Goal: Find specific page/section: Find specific page/section

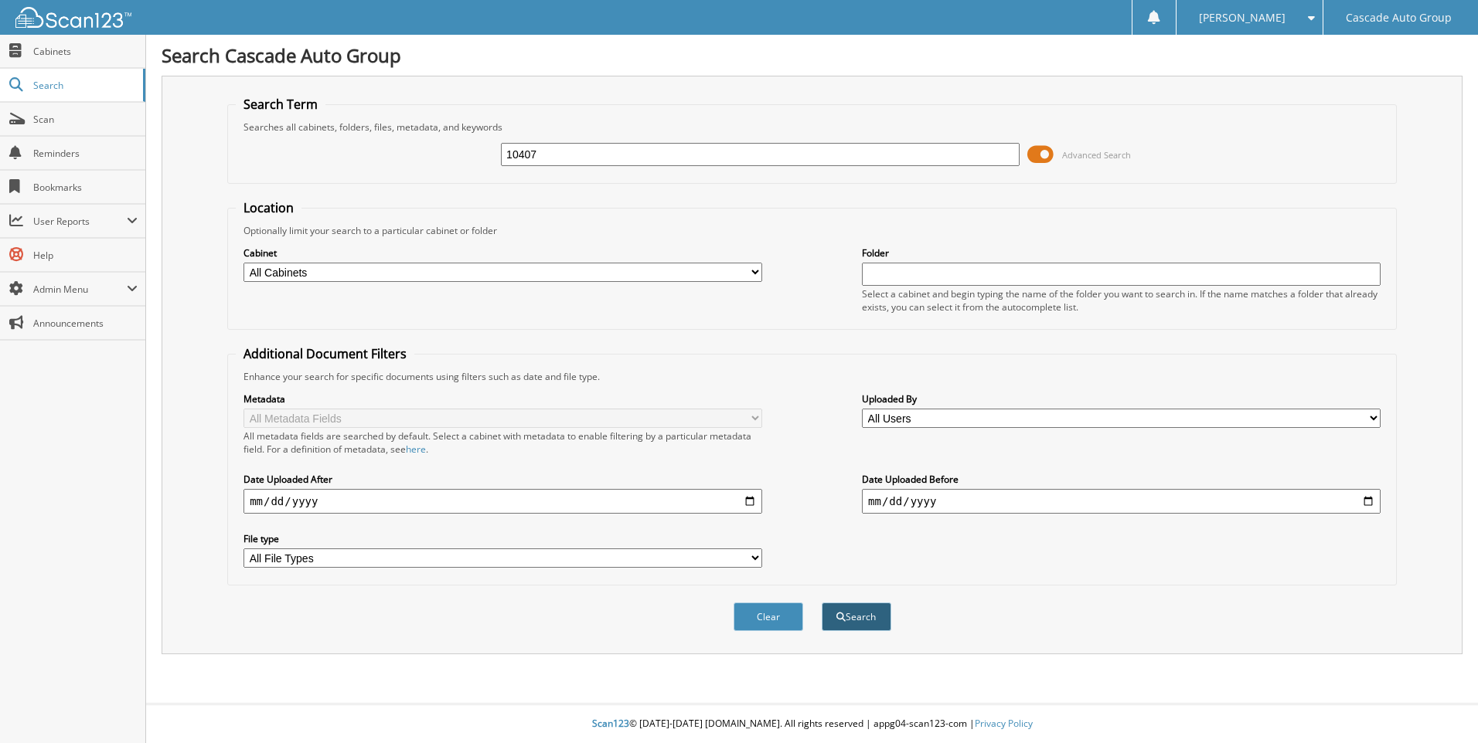
type input "10407"
click at [855, 616] on button "Search" at bounding box center [856, 617] width 70 height 29
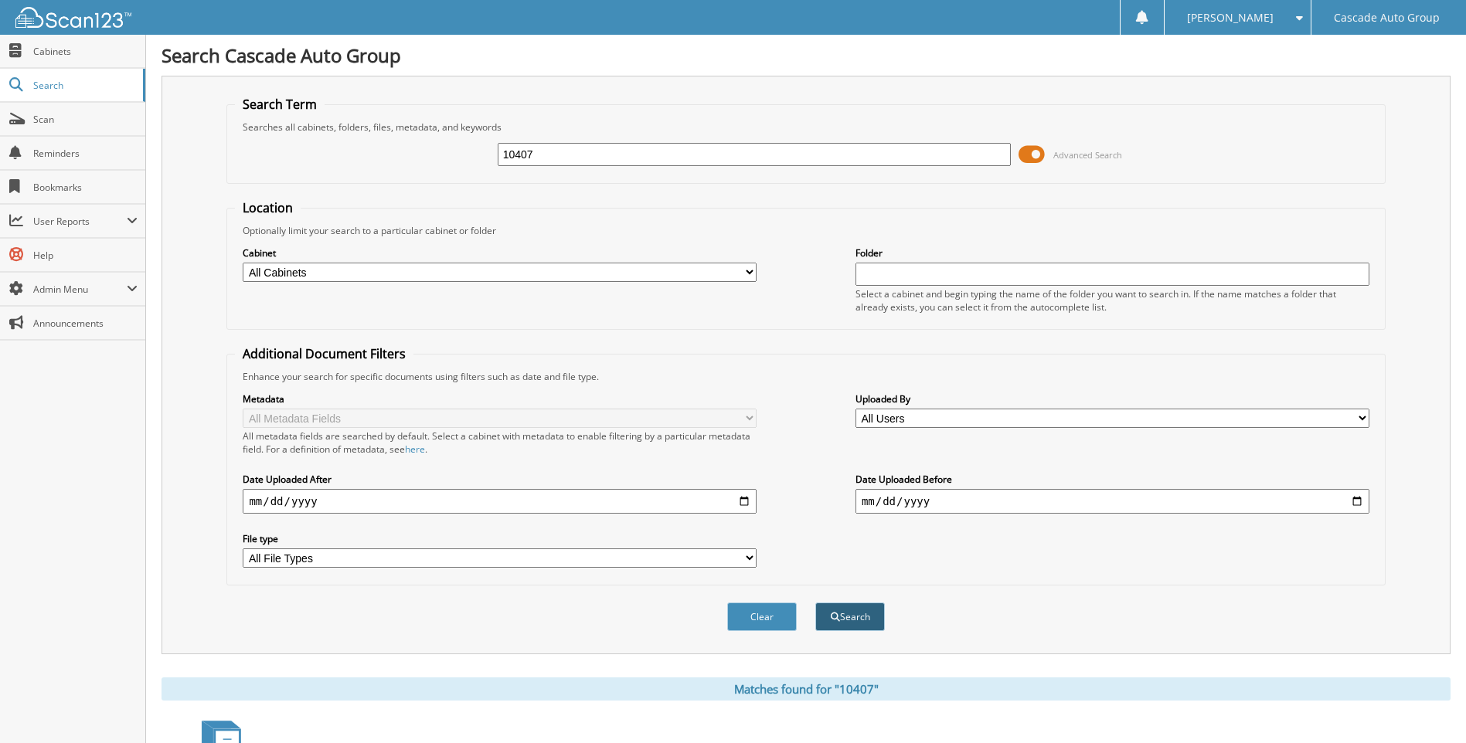
click at [859, 624] on button "Search" at bounding box center [850, 617] width 70 height 29
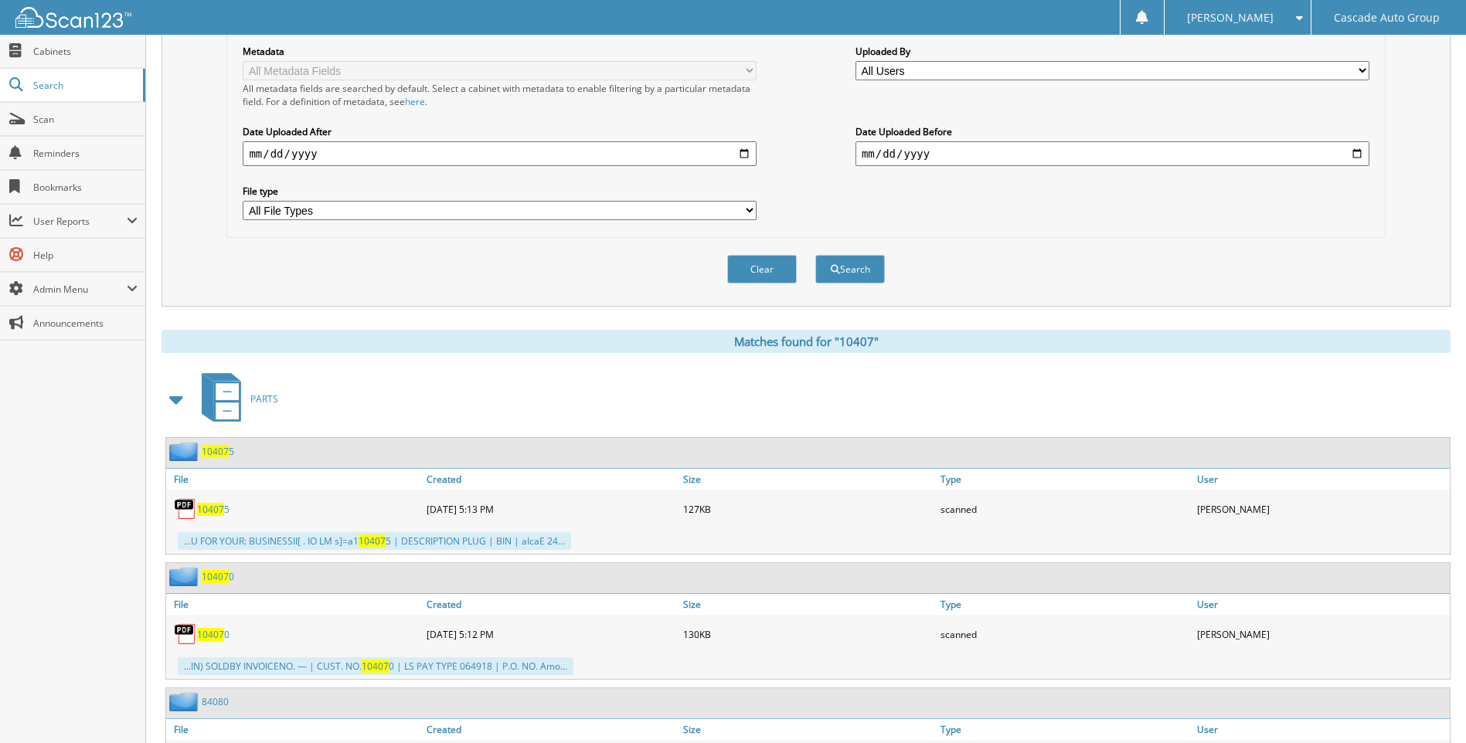
scroll to position [386, 0]
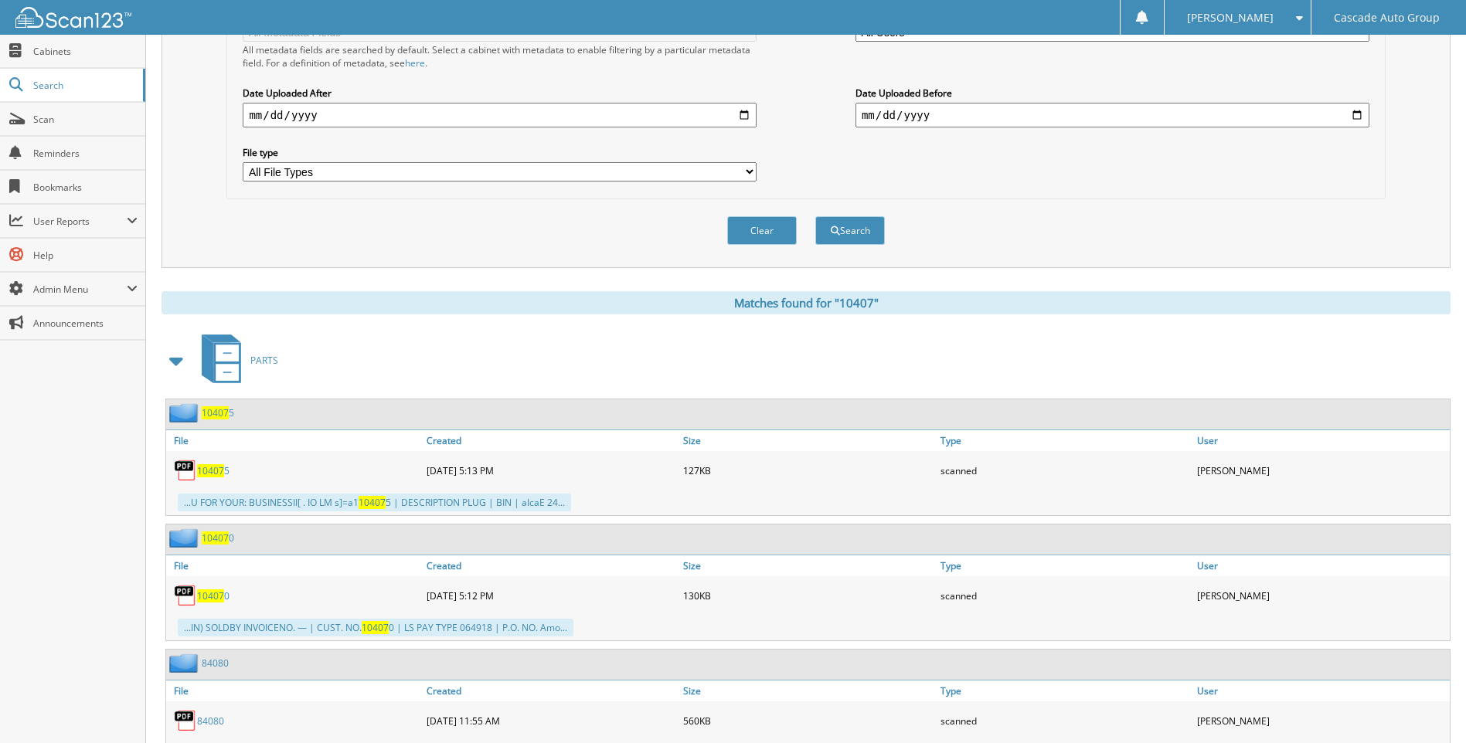
click at [213, 475] on span "10407" at bounding box center [210, 470] width 27 height 13
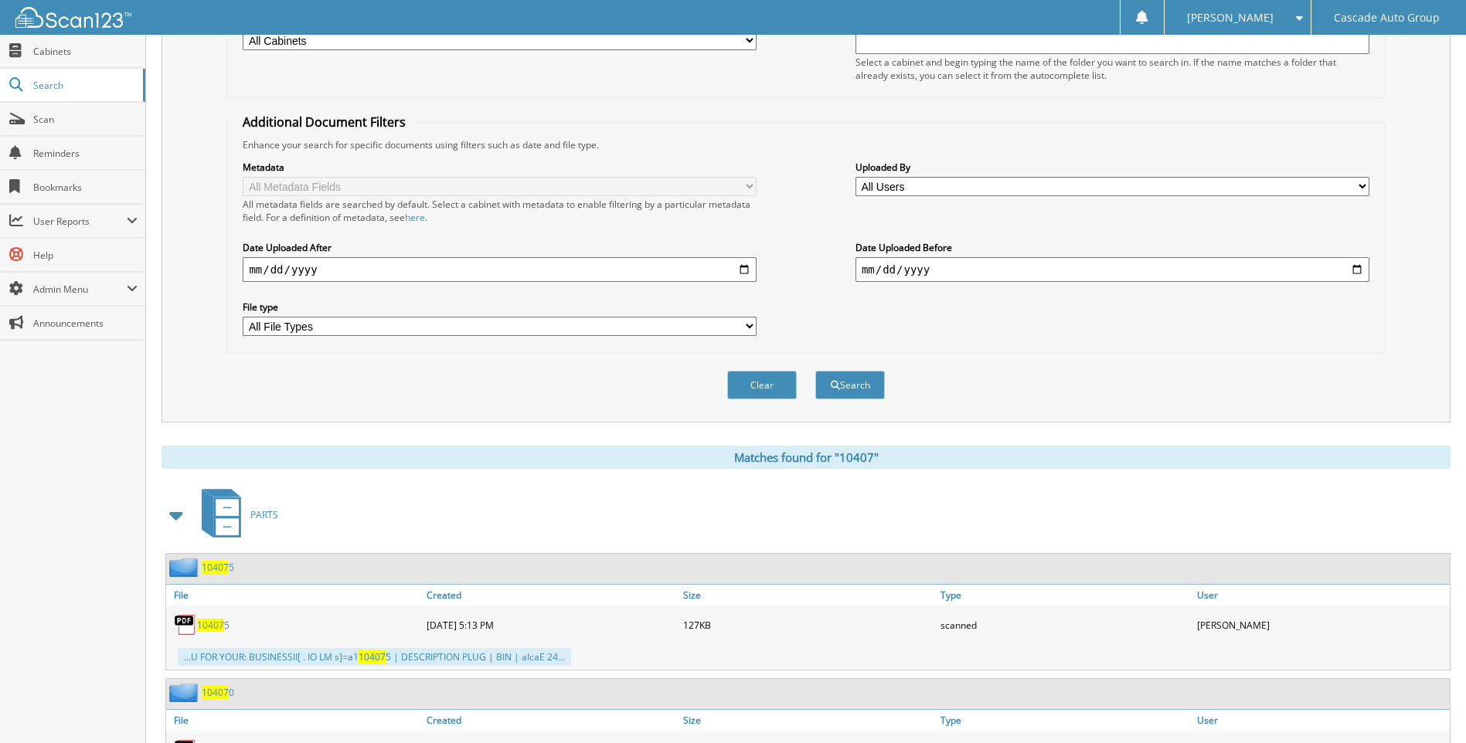
scroll to position [0, 0]
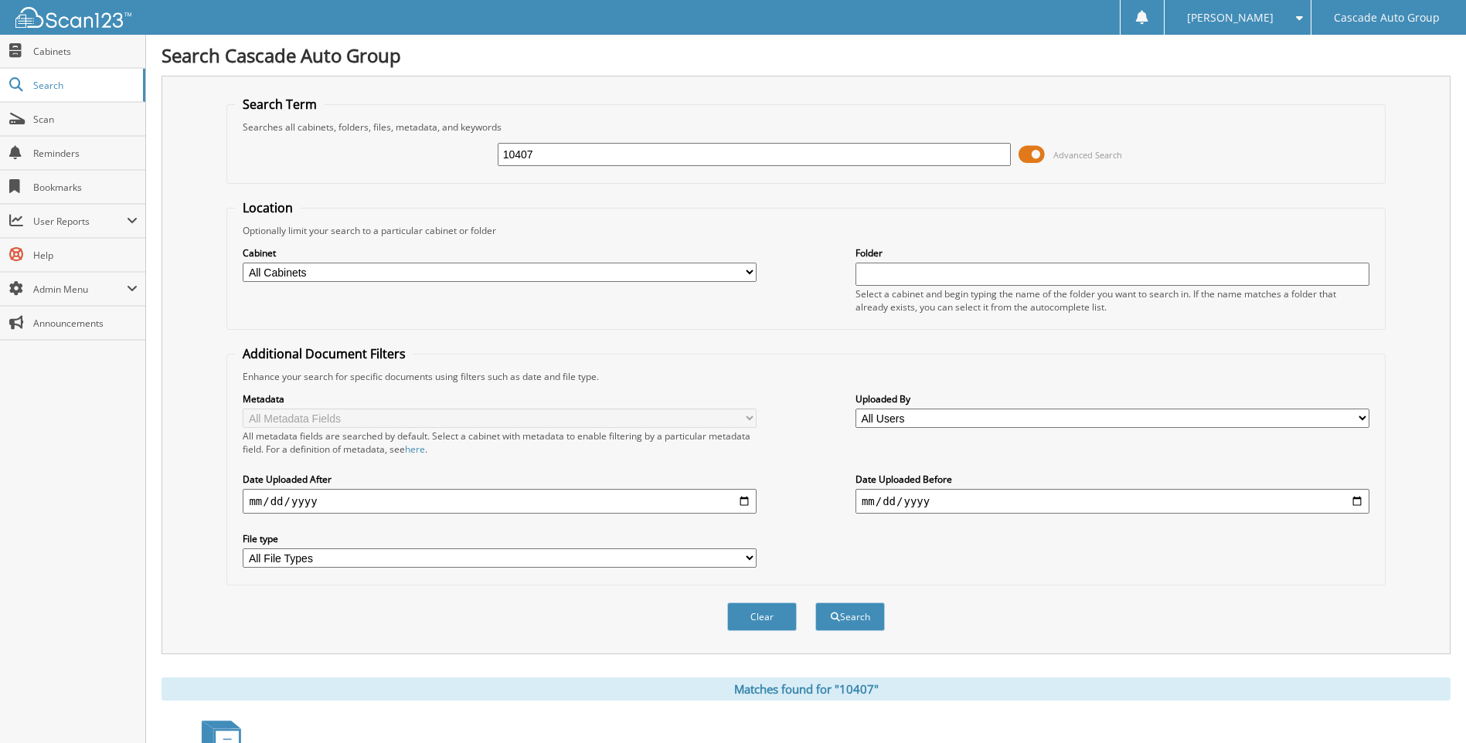
drag, startPoint x: 583, startPoint y: 168, endPoint x: 393, endPoint y: 151, distance: 191.7
click at [393, 151] on div "10407 Advanced Search" at bounding box center [805, 155] width 1141 height 42
drag, startPoint x: 549, startPoint y: 148, endPoint x: 450, endPoint y: 153, distance: 99.8
click at [451, 153] on div "10407 Advanced Search" at bounding box center [805, 155] width 1141 height 42
type input "103144"
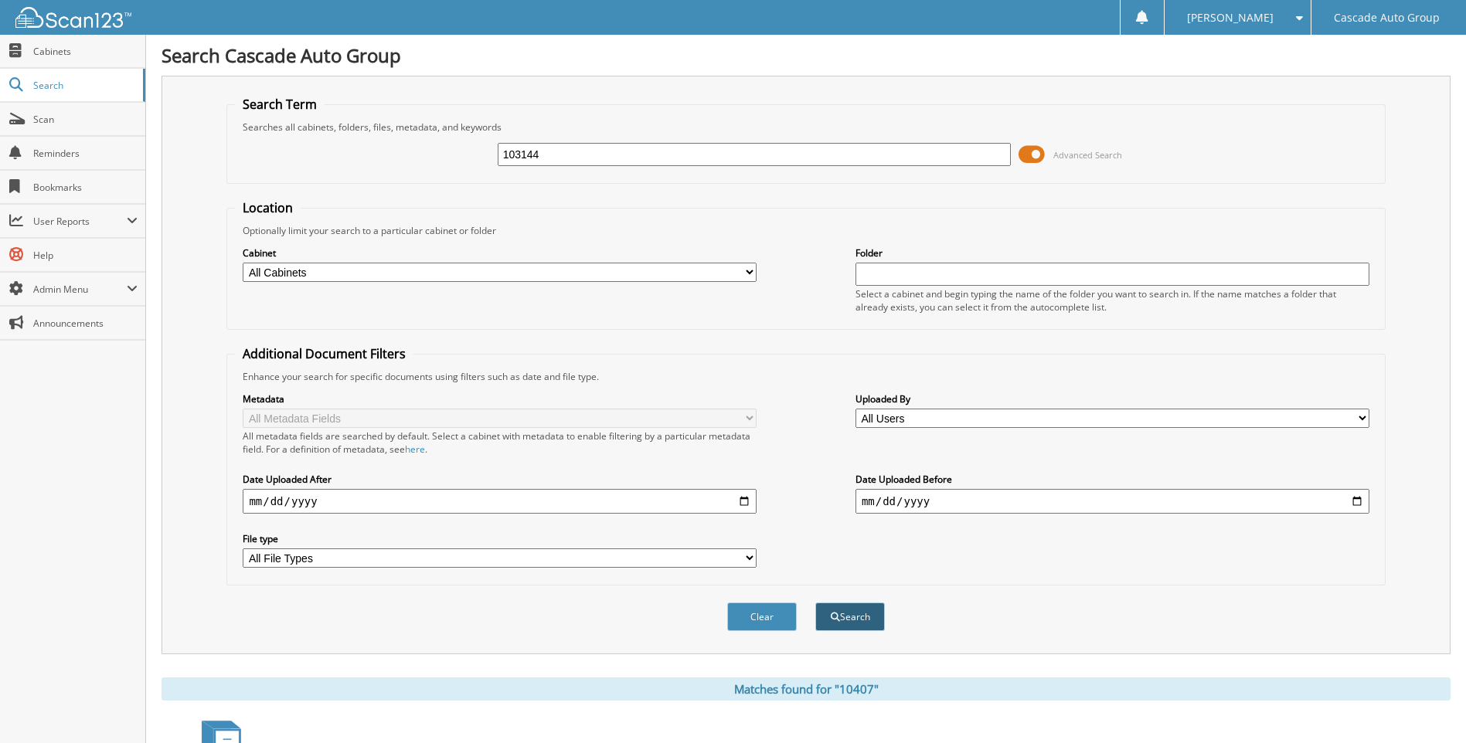
click at [838, 615] on button "Search" at bounding box center [850, 617] width 70 height 29
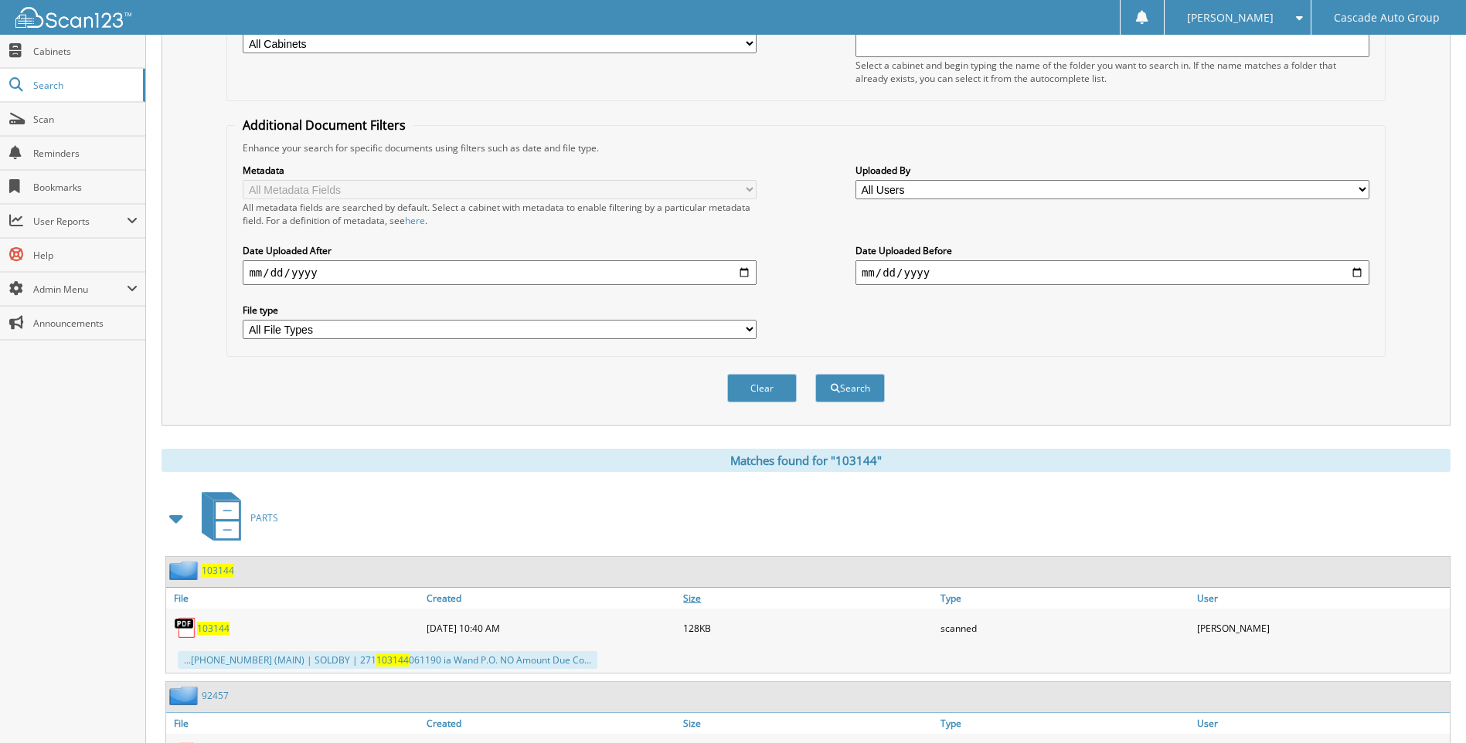
scroll to position [232, 0]
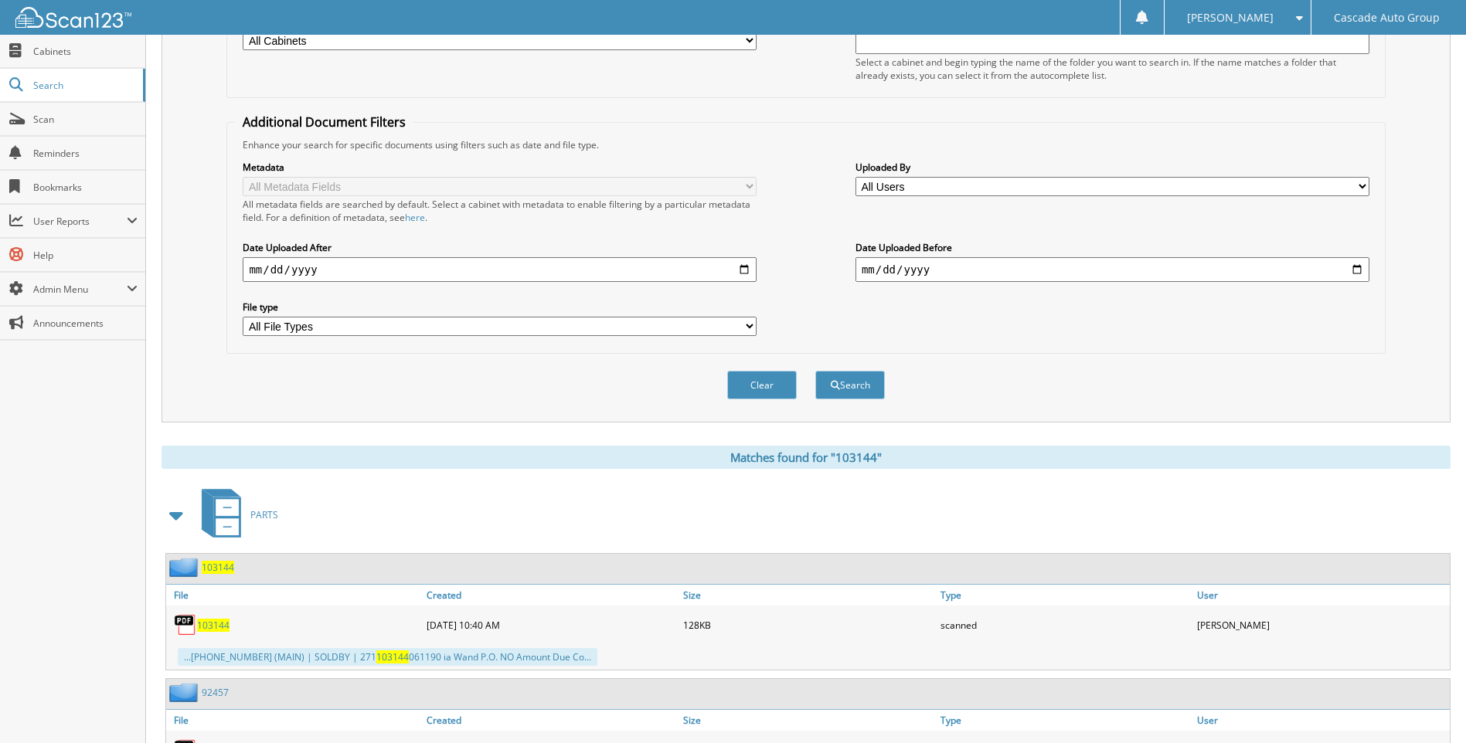
click at [212, 624] on span "103144" at bounding box center [213, 625] width 32 height 13
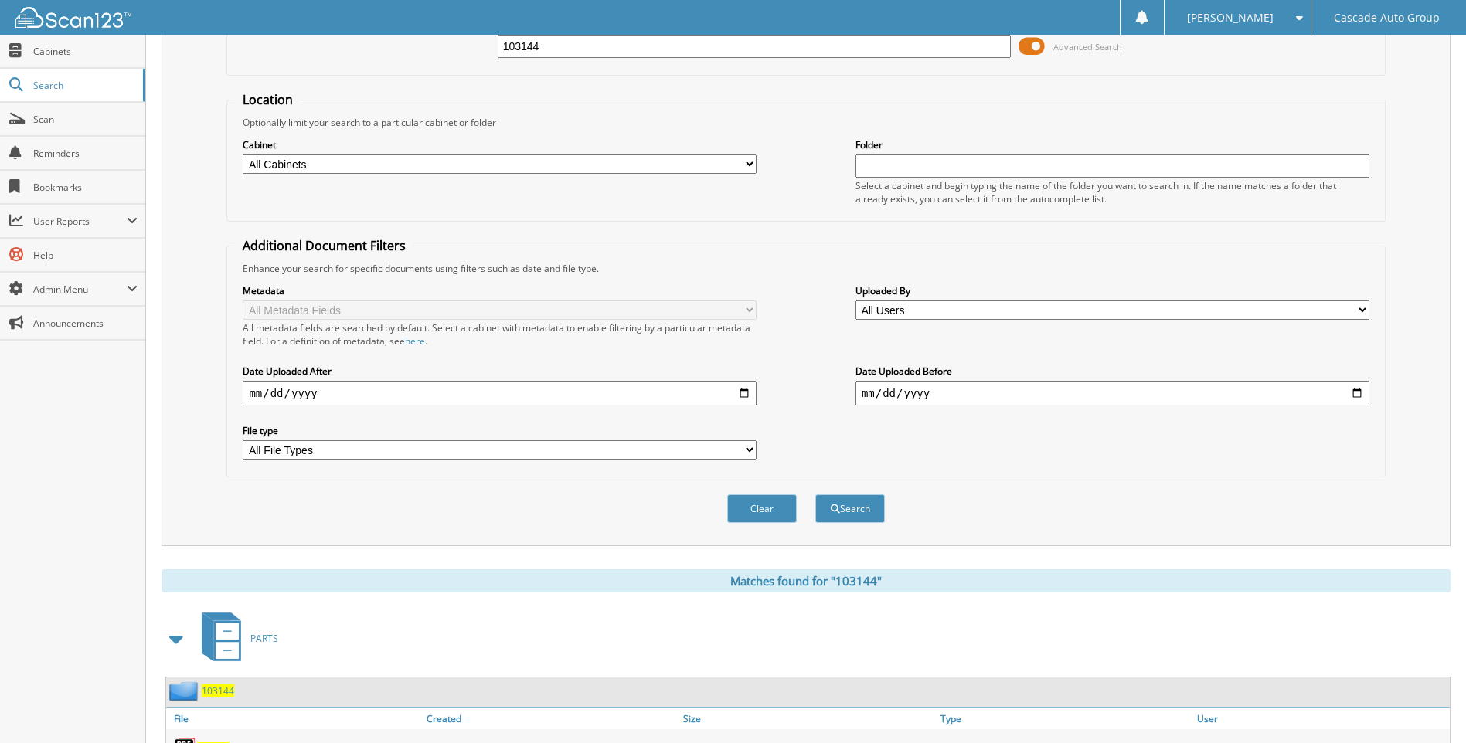
scroll to position [0, 0]
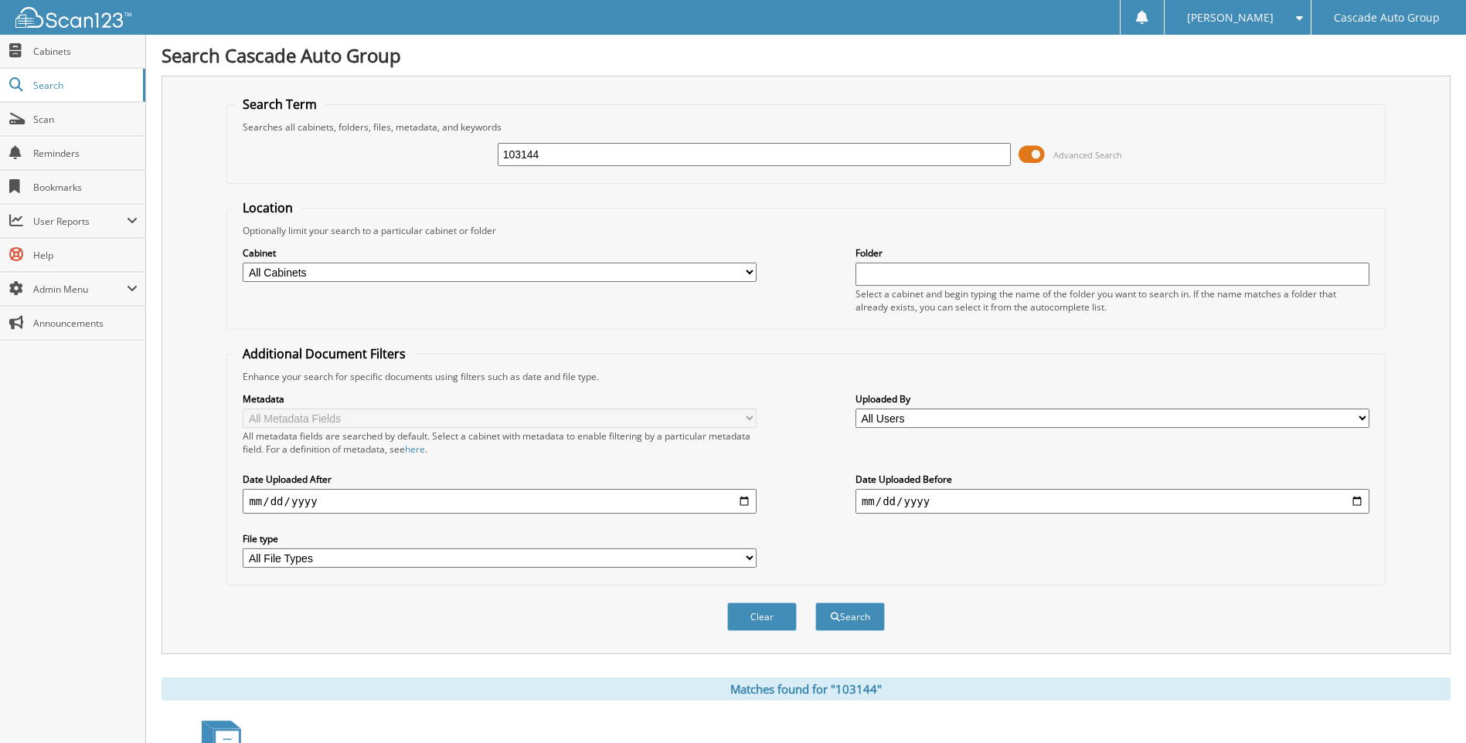
drag, startPoint x: 579, startPoint y: 155, endPoint x: 433, endPoint y: 154, distance: 146.1
click at [434, 154] on div "103144 Advanced Search" at bounding box center [805, 155] width 1141 height 42
type input "103813"
click at [845, 624] on button "Search" at bounding box center [850, 617] width 70 height 29
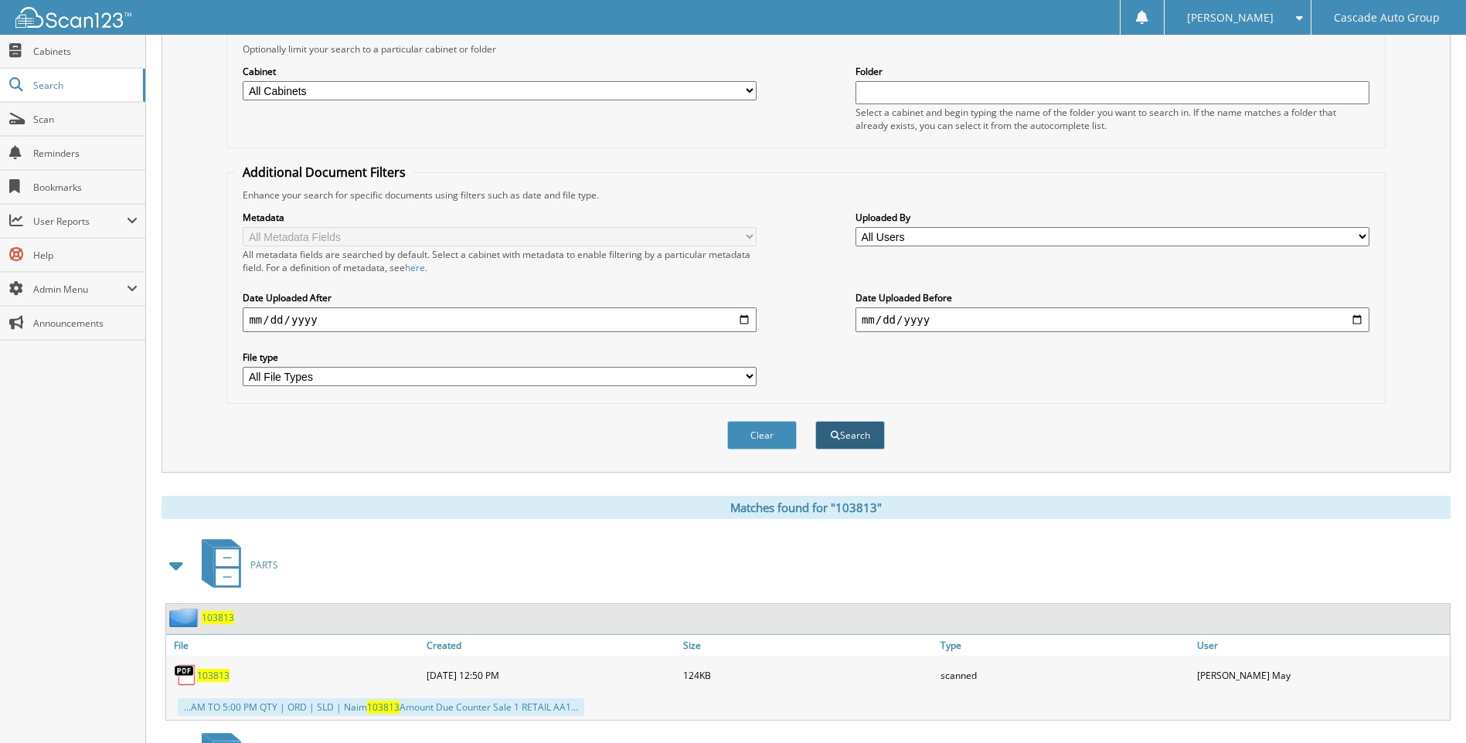
scroll to position [232, 0]
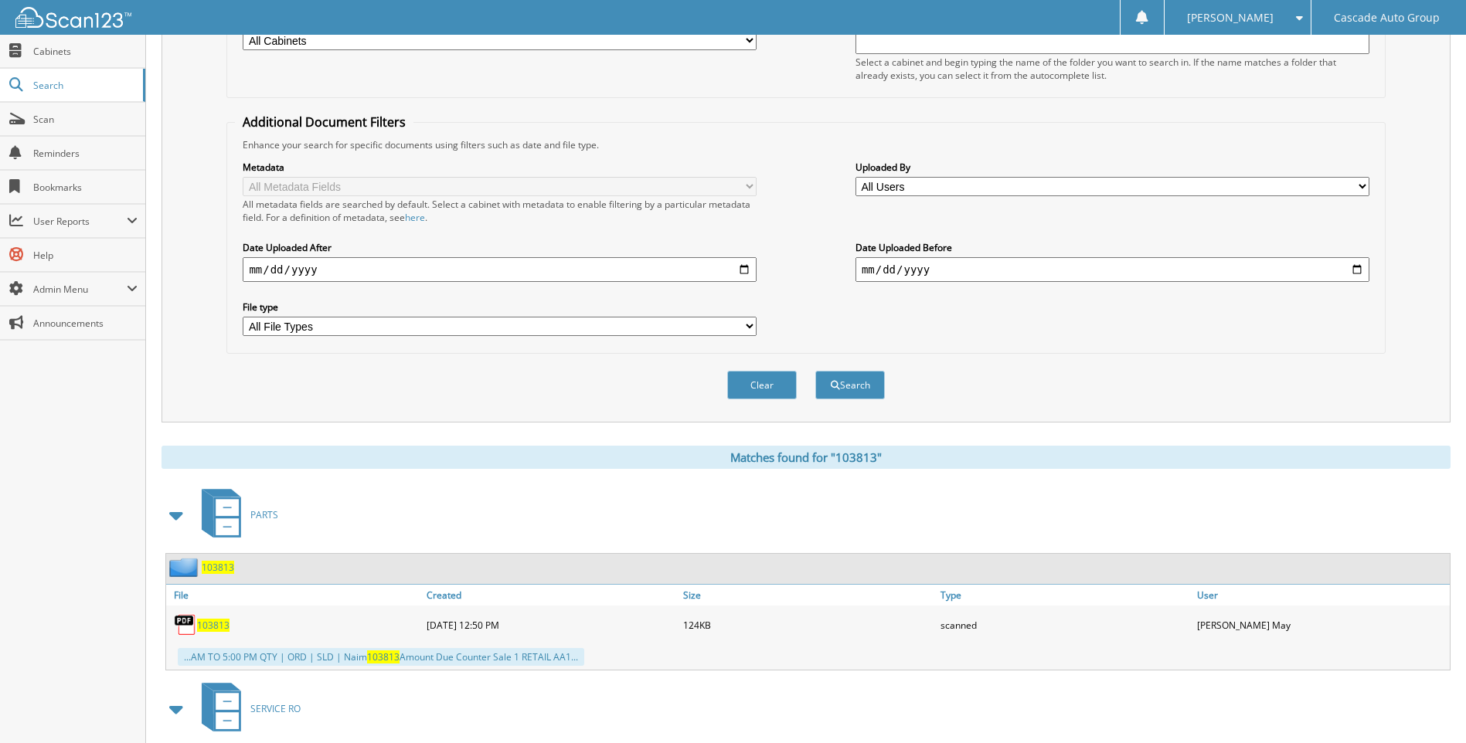
click at [208, 624] on span "103813" at bounding box center [213, 625] width 32 height 13
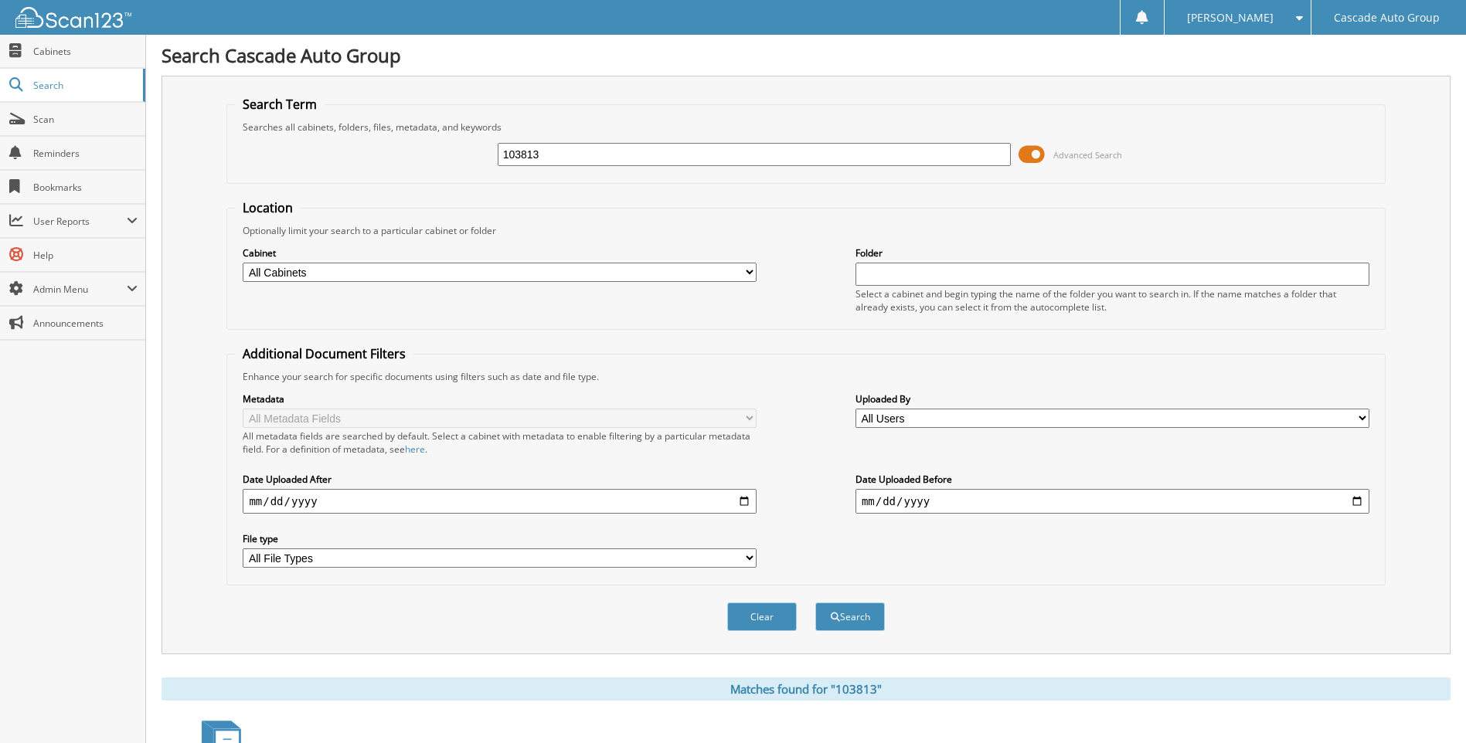
drag, startPoint x: 563, startPoint y: 157, endPoint x: 407, endPoint y: 176, distance: 157.3
click at [467, 158] on div "103813 Advanced Search" at bounding box center [805, 155] width 1141 height 42
type input "102774"
click at [866, 618] on button "Search" at bounding box center [850, 617] width 70 height 29
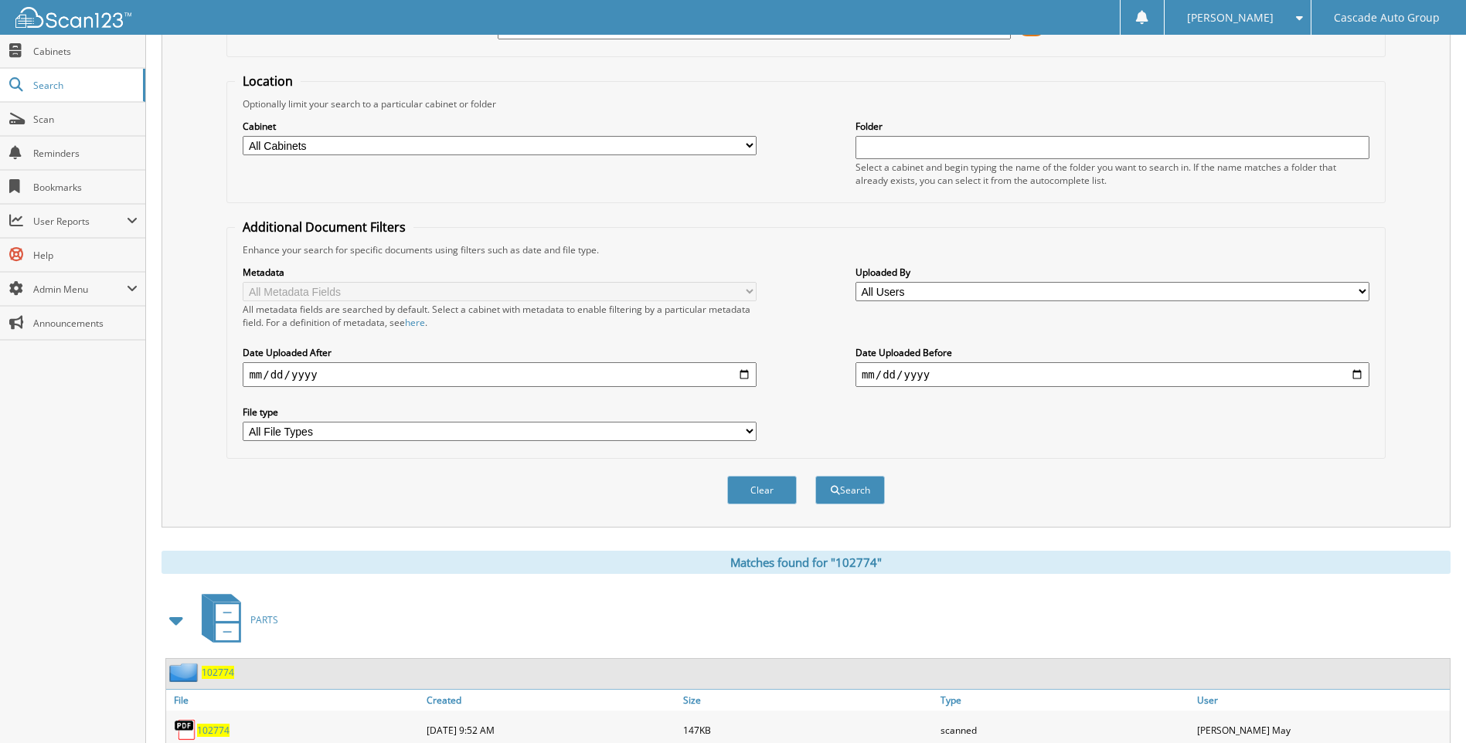
scroll to position [232, 0]
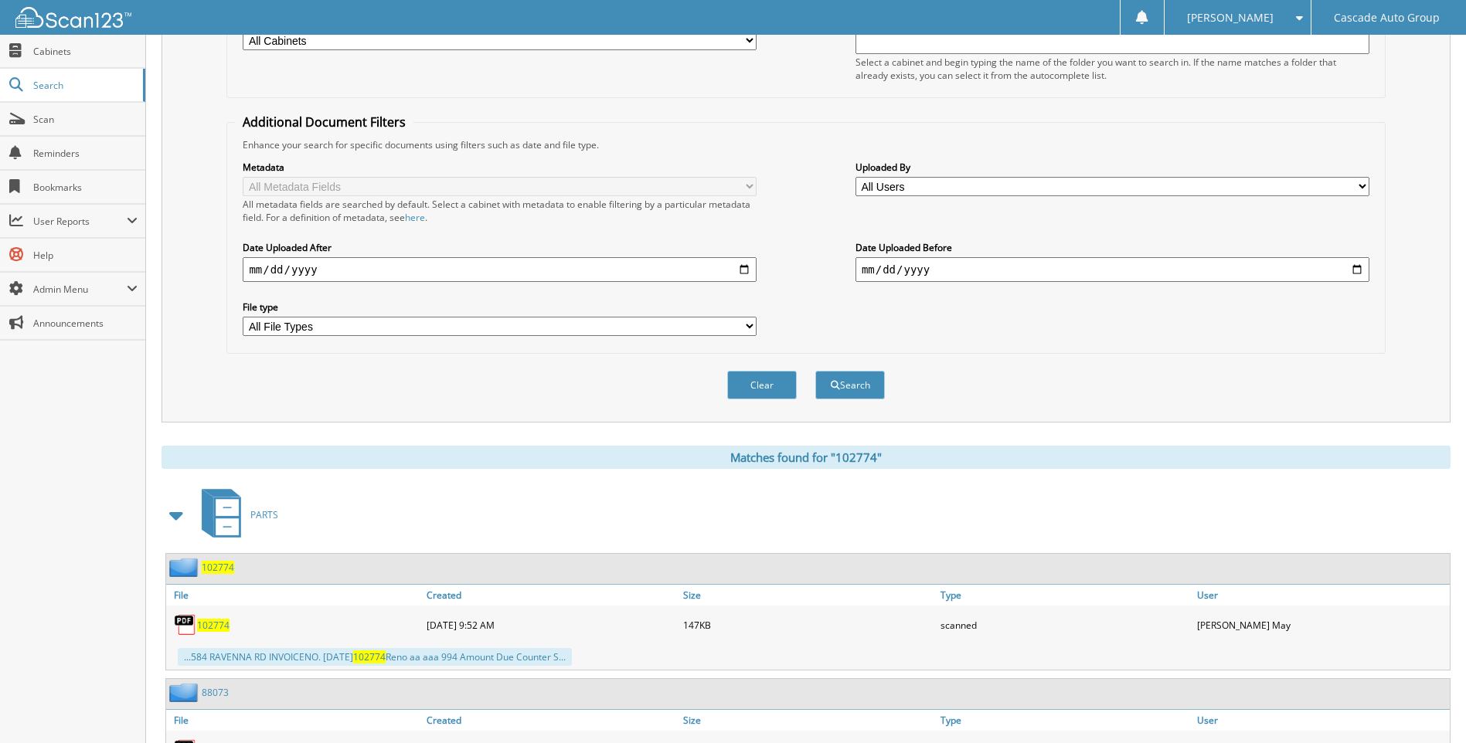
click at [211, 624] on span "102774" at bounding box center [213, 625] width 32 height 13
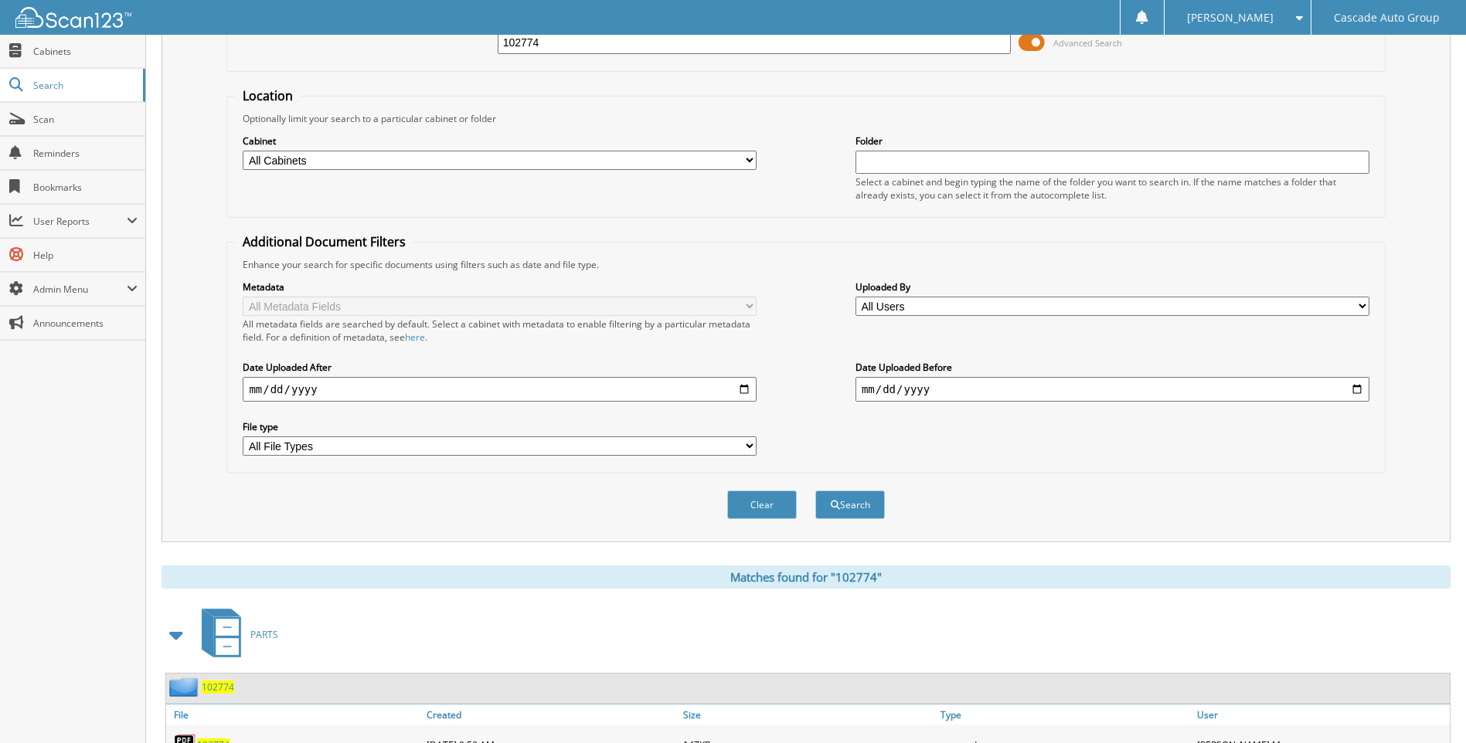
scroll to position [0, 0]
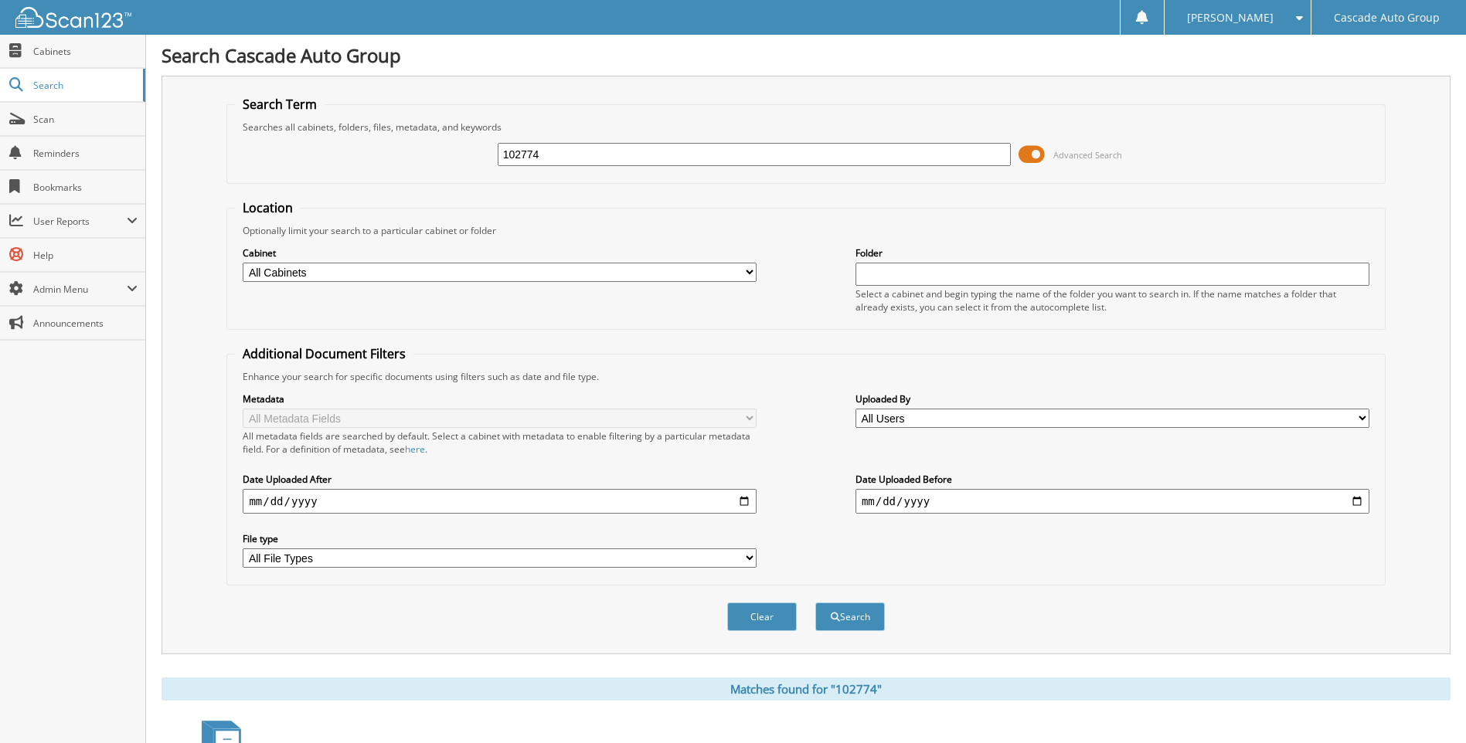
drag, startPoint x: 556, startPoint y: 155, endPoint x: 445, endPoint y: 190, distance: 116.8
click at [446, 190] on form "Search Term Searches all cabinets, folders, files, metadata, and keywords 10277…" at bounding box center [805, 372] width 1158 height 553
type input "102878"
click at [842, 622] on button "Search" at bounding box center [850, 617] width 70 height 29
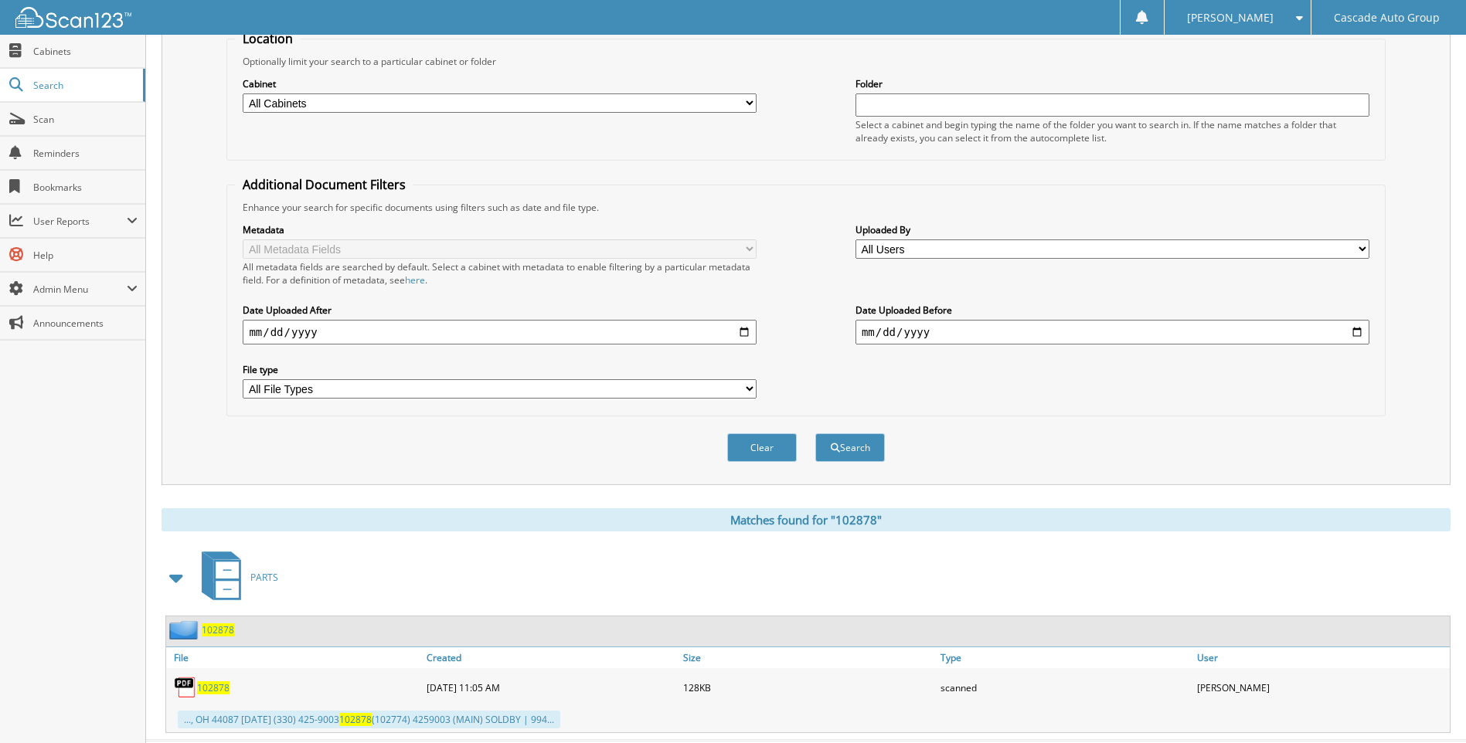
scroll to position [206, 0]
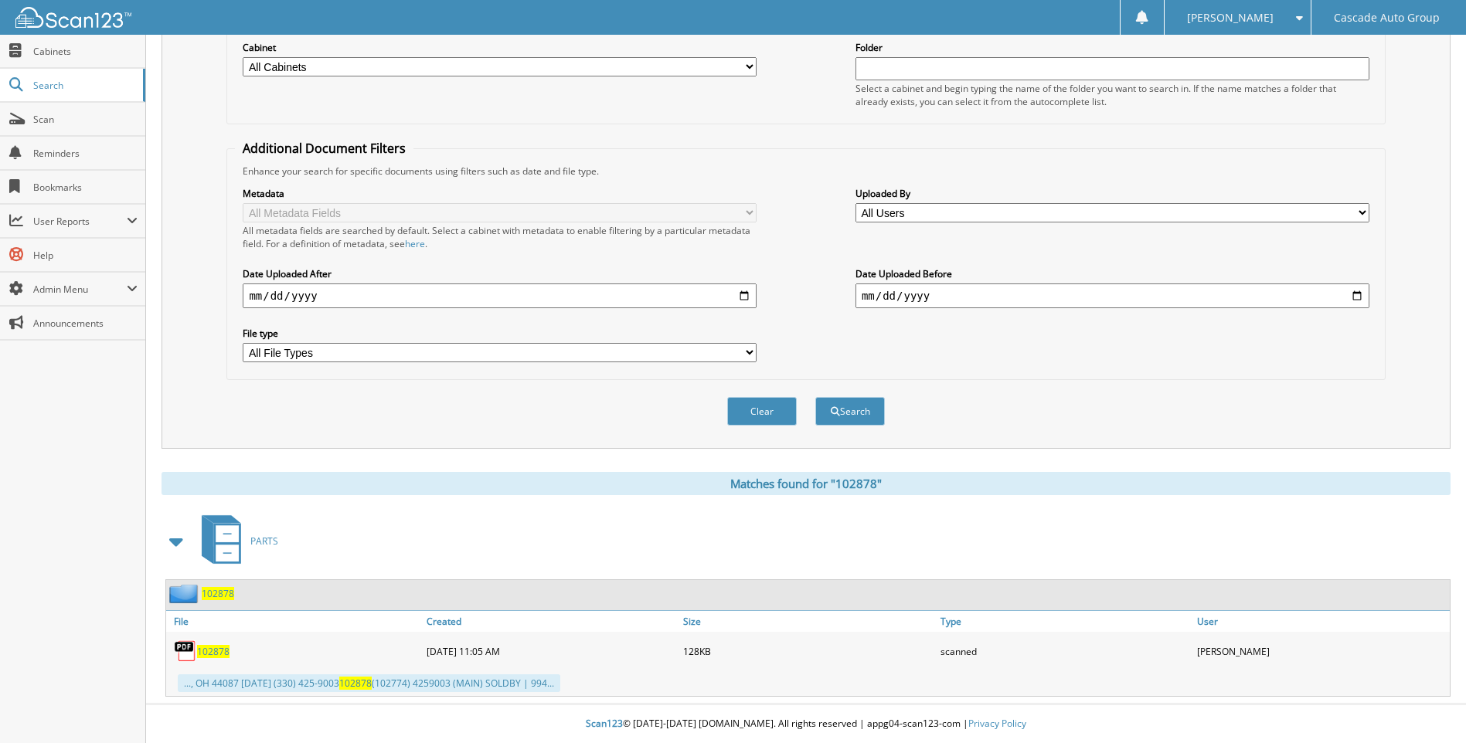
click at [213, 654] on span "102878" at bounding box center [213, 651] width 32 height 13
click at [220, 649] on span "102878" at bounding box center [213, 651] width 32 height 13
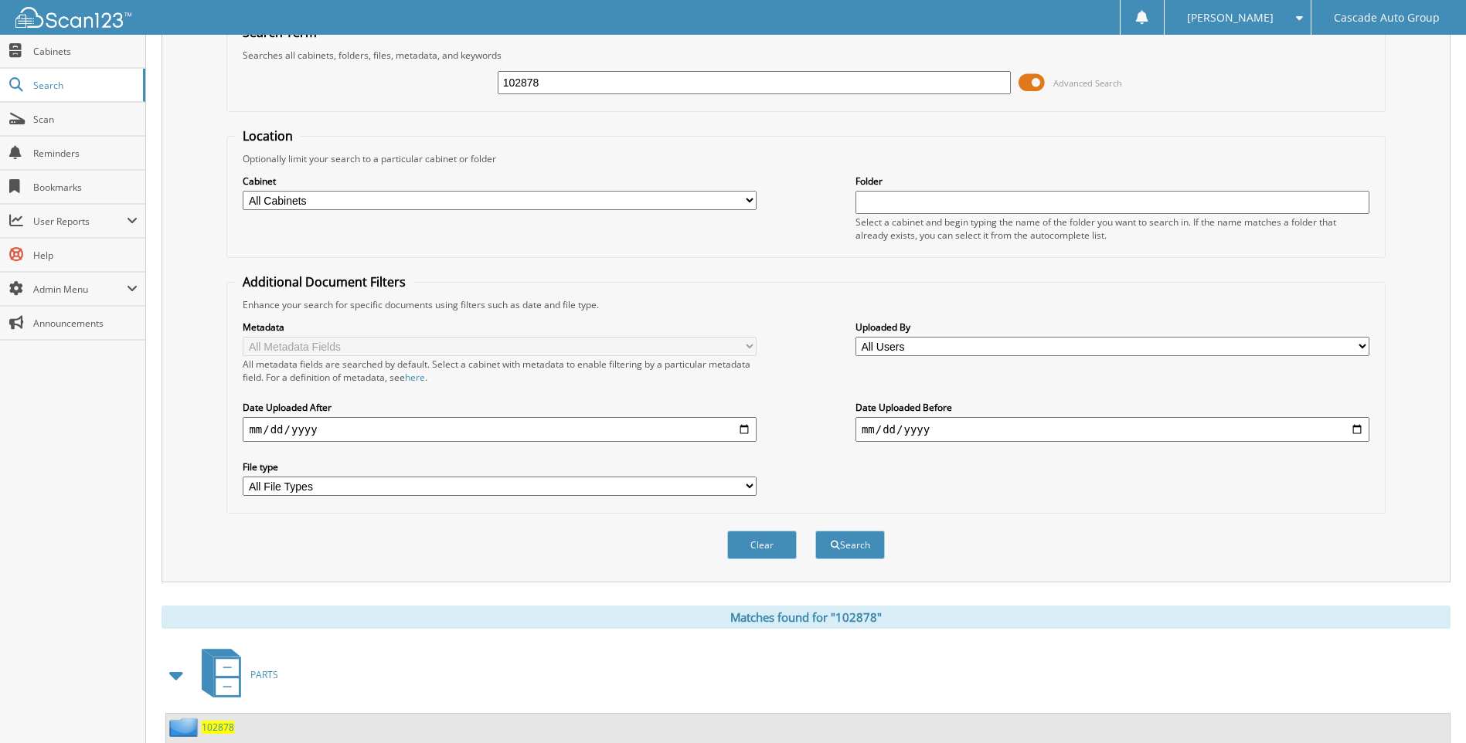
scroll to position [0, 0]
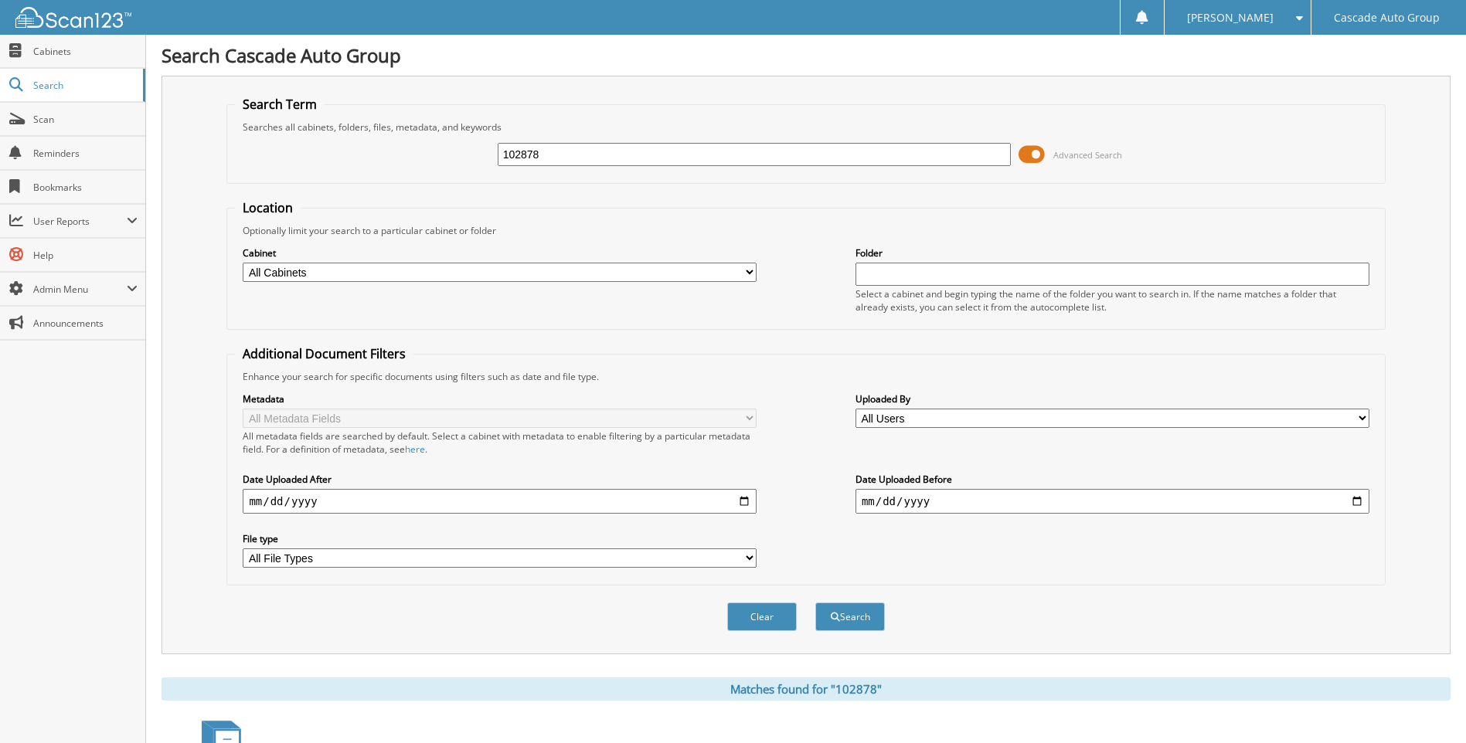
drag, startPoint x: 590, startPoint y: 159, endPoint x: 368, endPoint y: 160, distance: 222.6
click at [368, 160] on div "102878 Advanced Search" at bounding box center [805, 155] width 1141 height 42
type input "103813"
click at [858, 616] on button "Search" at bounding box center [850, 617] width 70 height 29
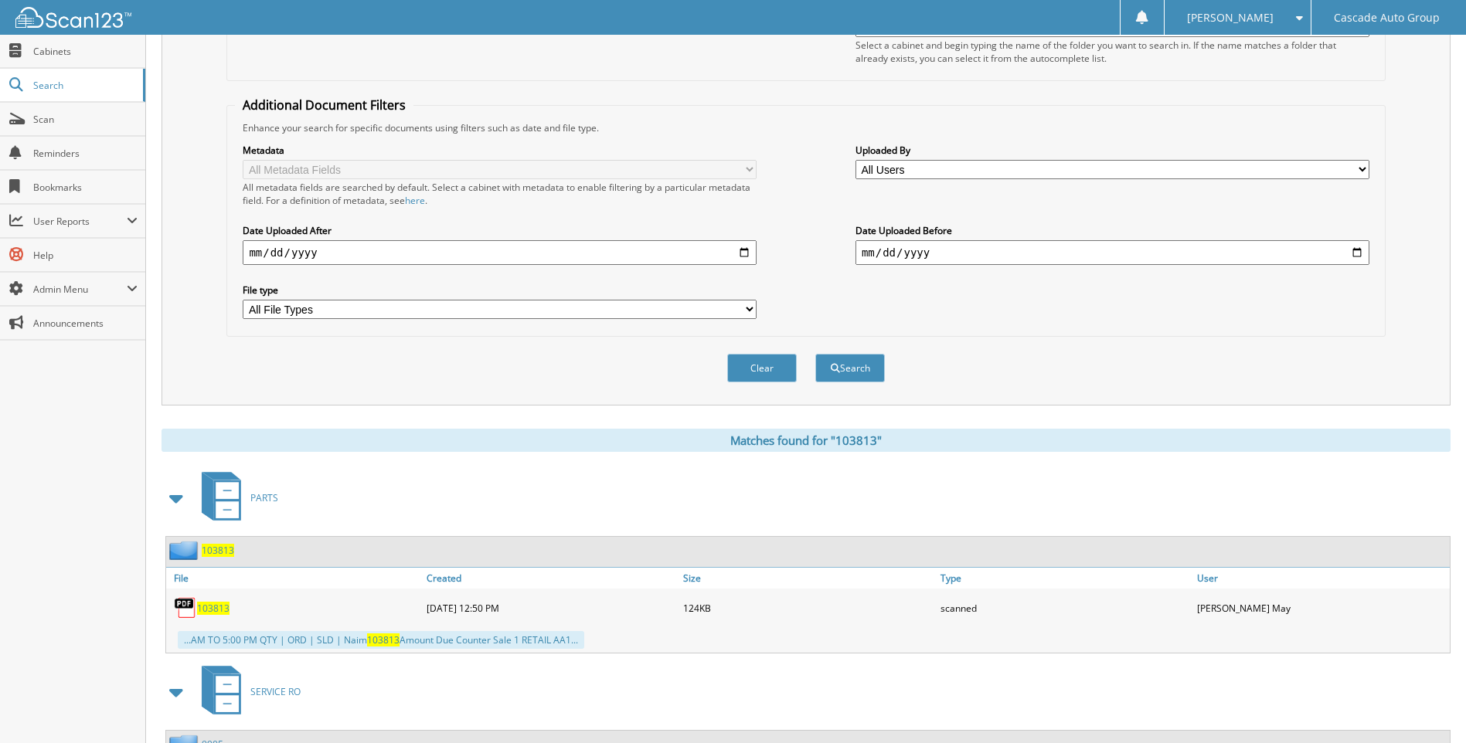
scroll to position [386, 0]
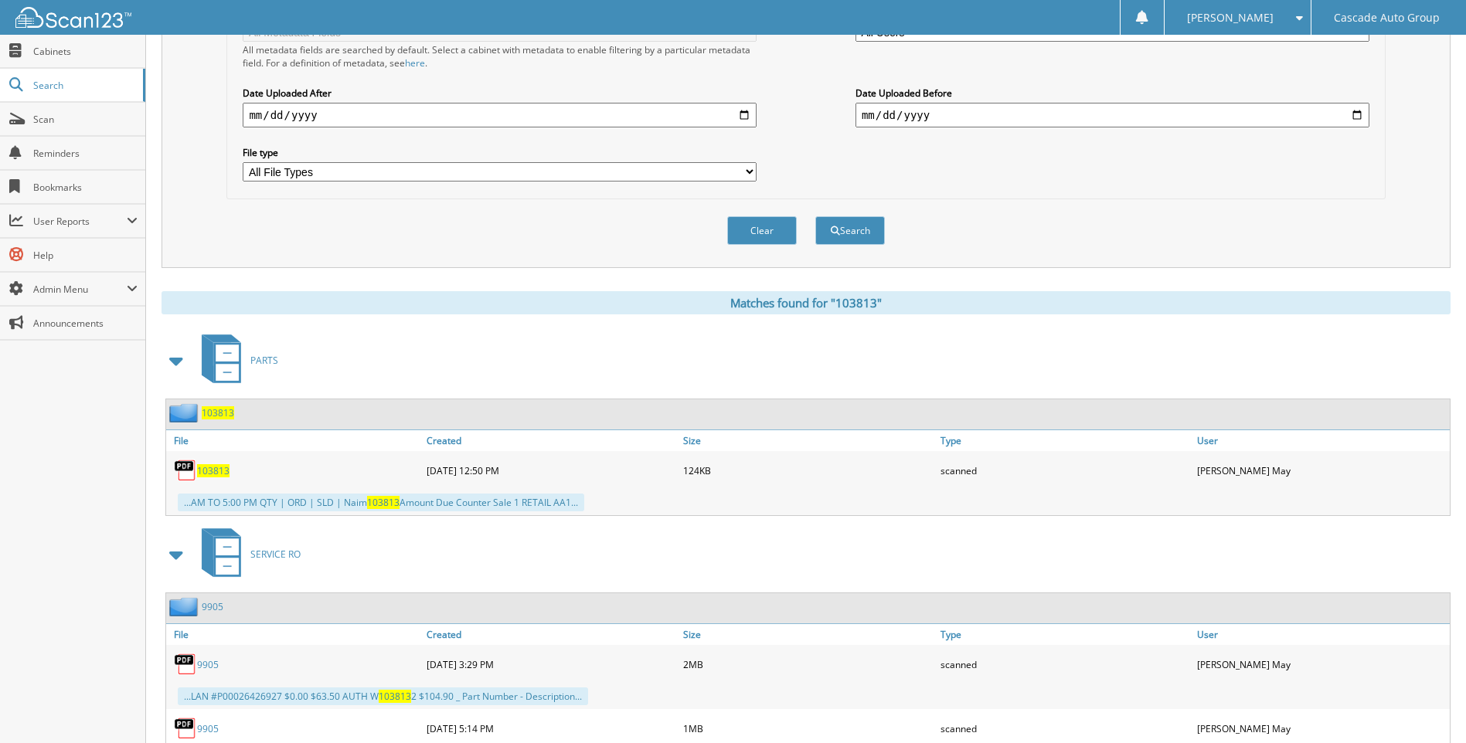
click at [216, 475] on span "103813" at bounding box center [213, 470] width 32 height 13
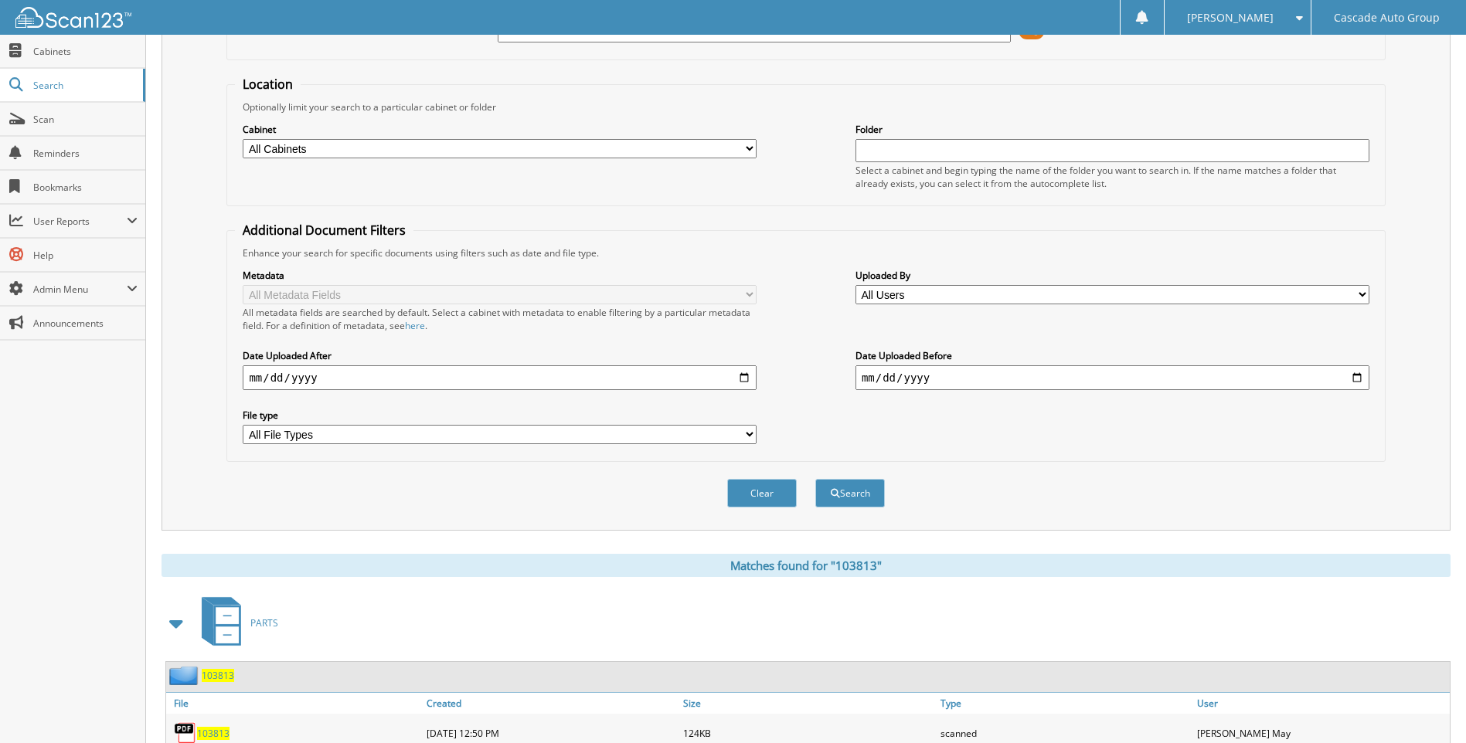
scroll to position [0, 0]
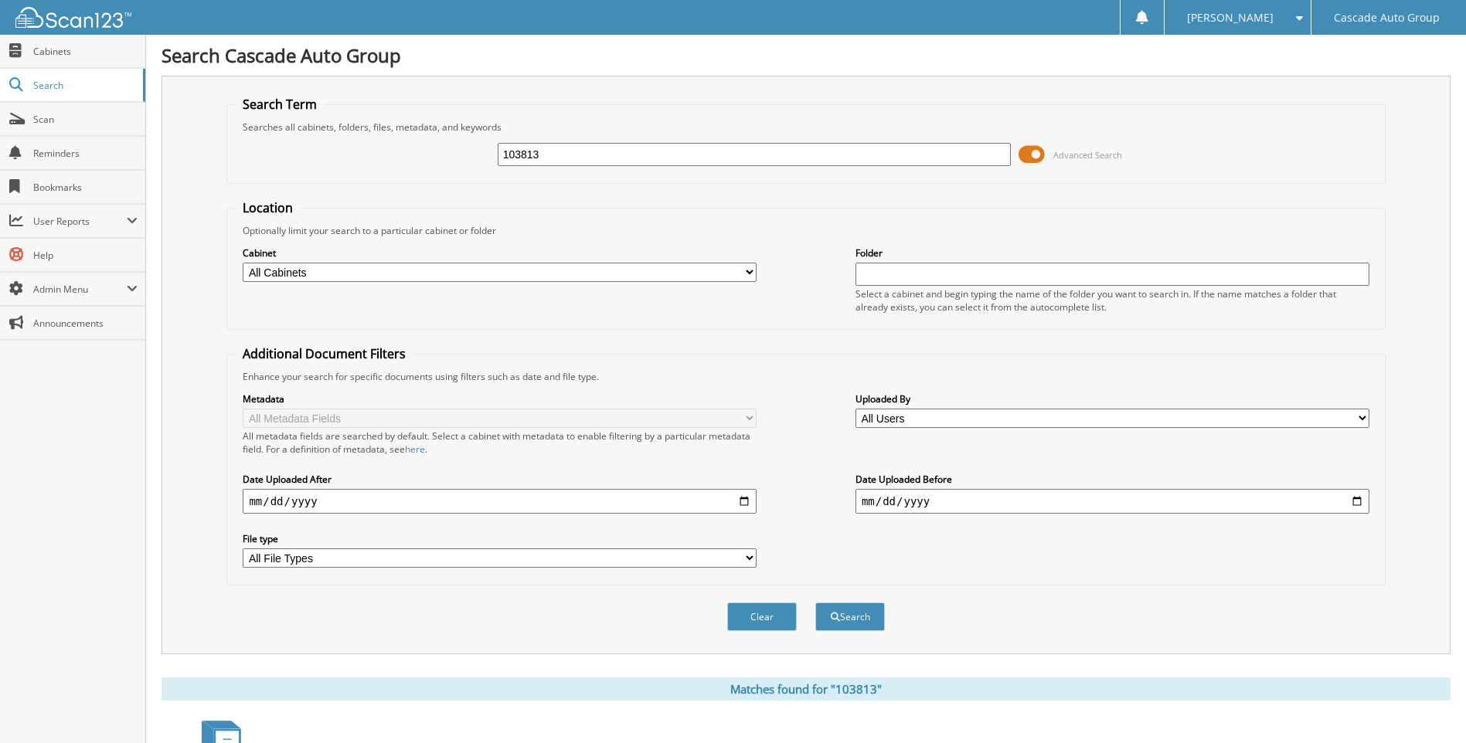
drag, startPoint x: 572, startPoint y: 151, endPoint x: 397, endPoint y: 185, distance: 177.8
click at [398, 184] on form "Search Term Searches all cabinets, folders, files, metadata, and keywords 10381…" at bounding box center [805, 372] width 1158 height 553
type input "103158"
click at [864, 615] on button "Search" at bounding box center [850, 617] width 70 height 29
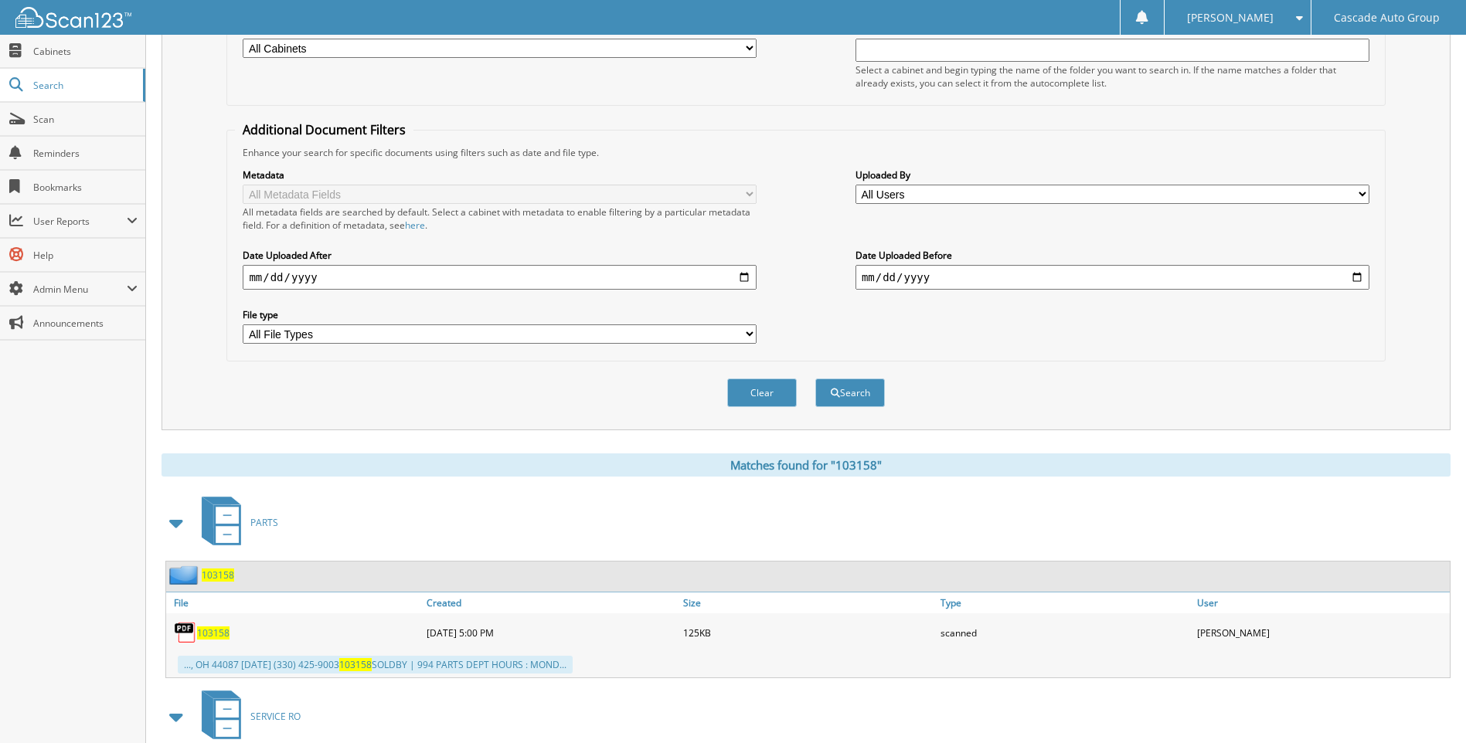
scroll to position [309, 0]
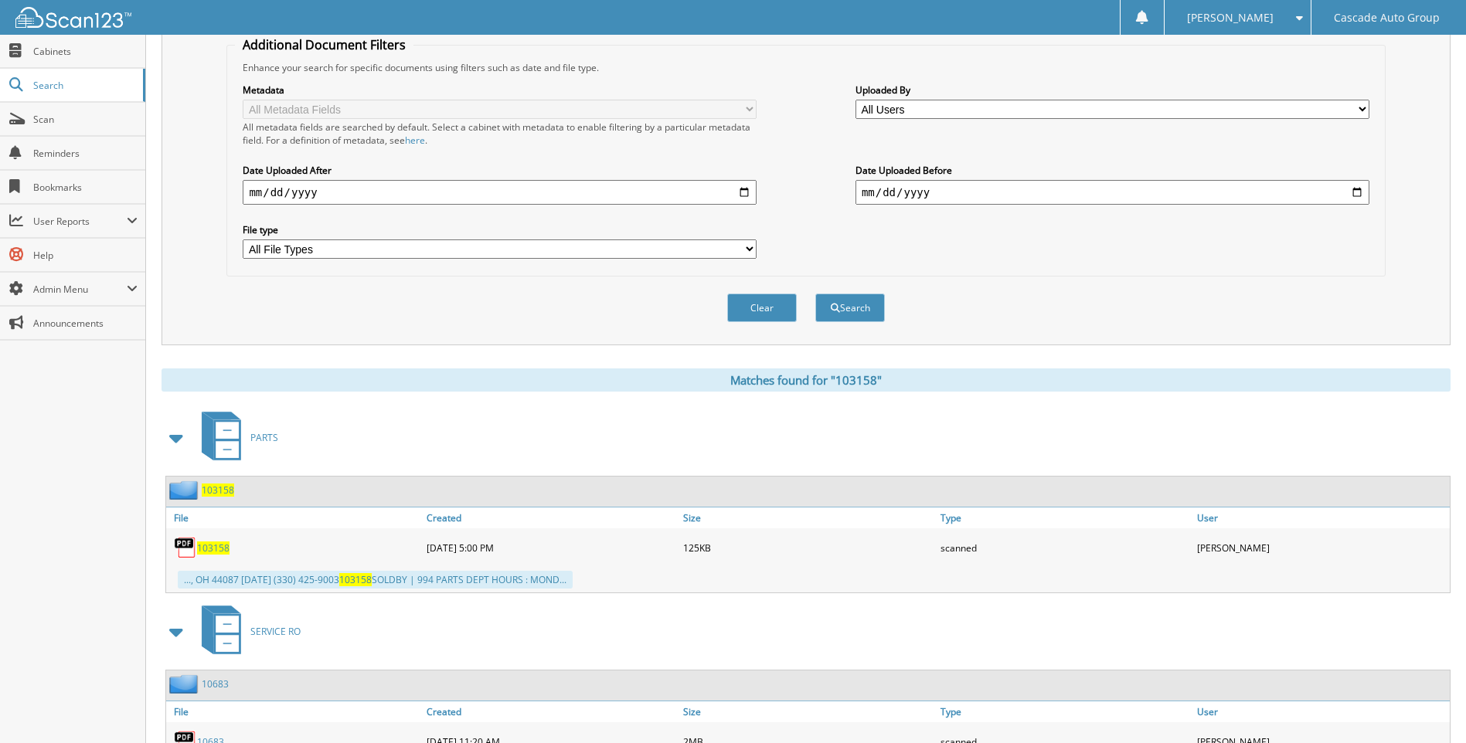
click at [221, 548] on span "103158" at bounding box center [213, 548] width 32 height 13
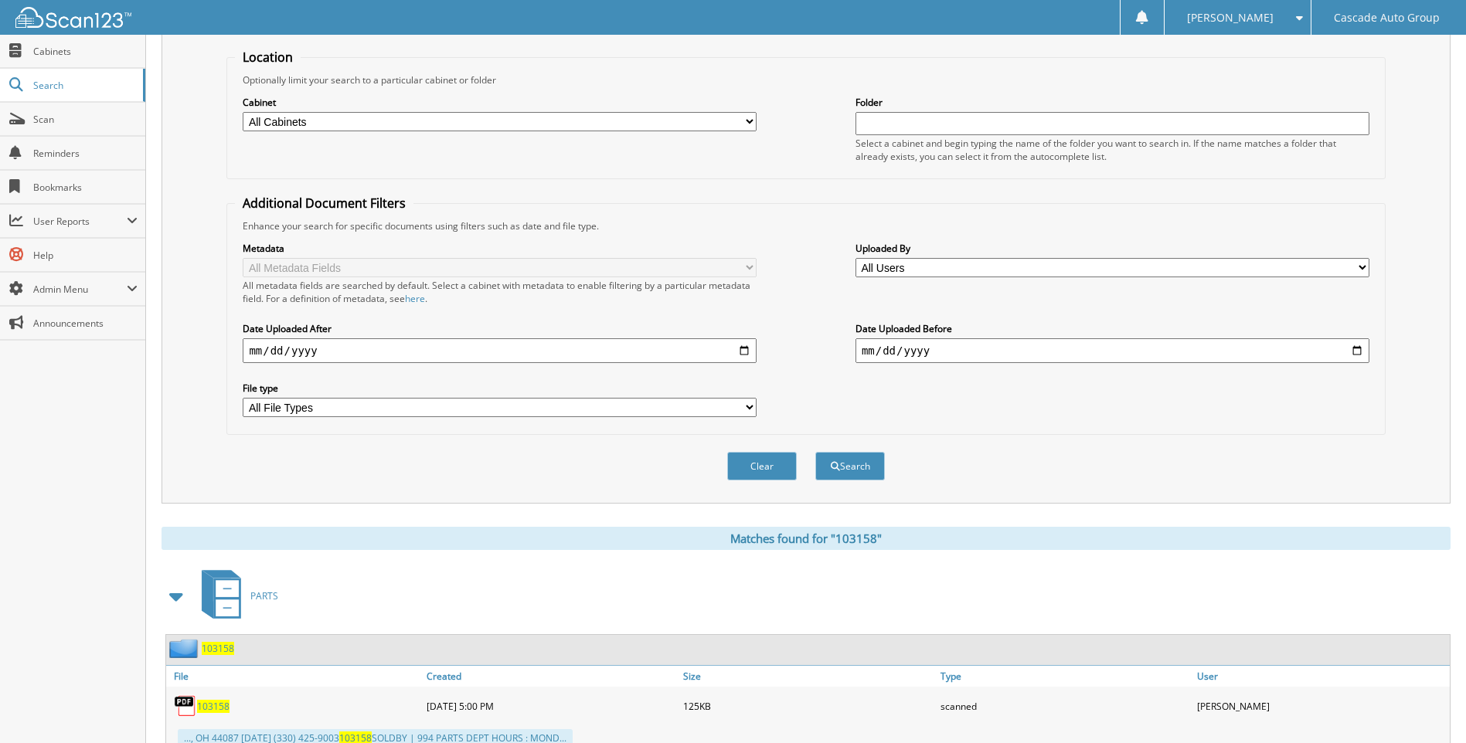
scroll to position [0, 0]
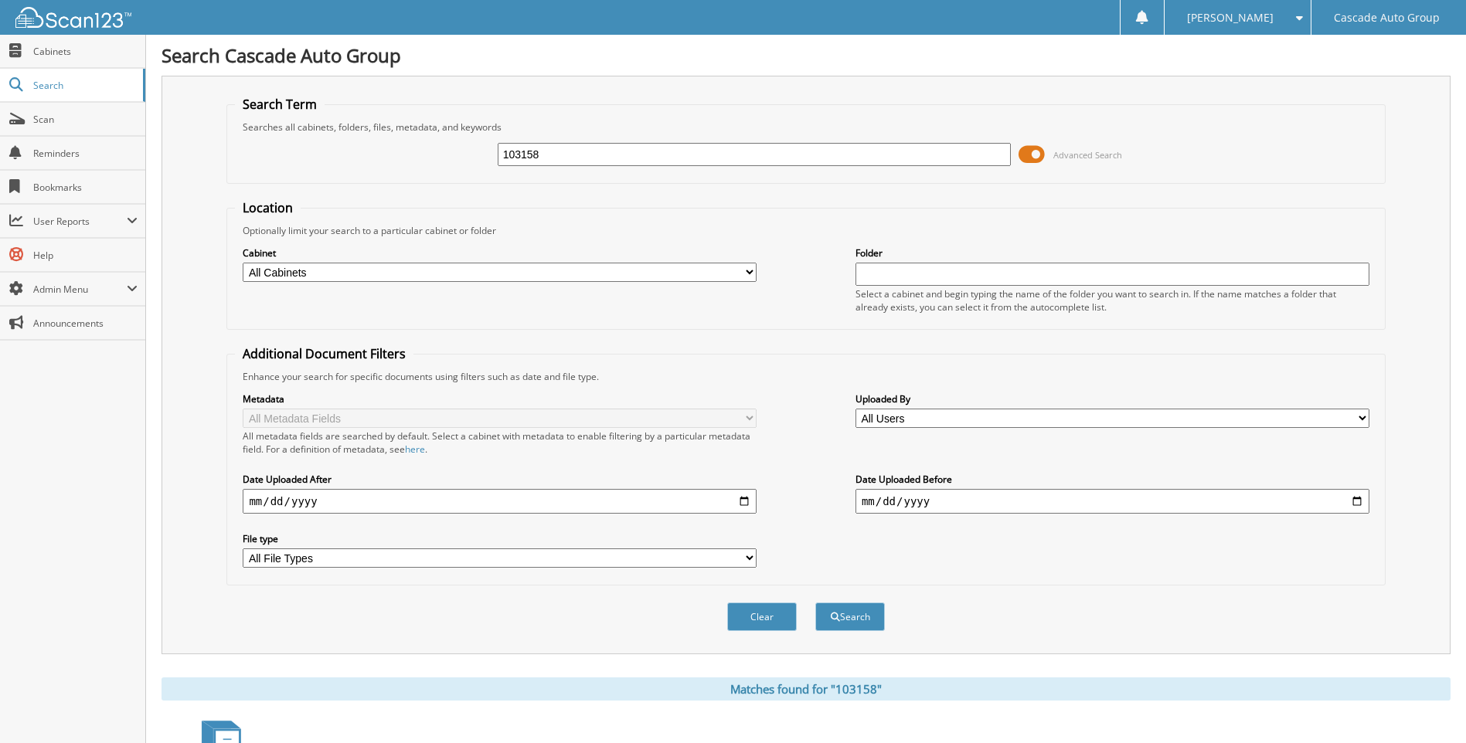
drag, startPoint x: 477, startPoint y: 151, endPoint x: 434, endPoint y: 162, distance: 44.6
click at [434, 162] on div "103158 Advanced Search" at bounding box center [805, 155] width 1141 height 42
type input "103272"
click at [832, 614] on span "submit" at bounding box center [835, 617] width 9 height 9
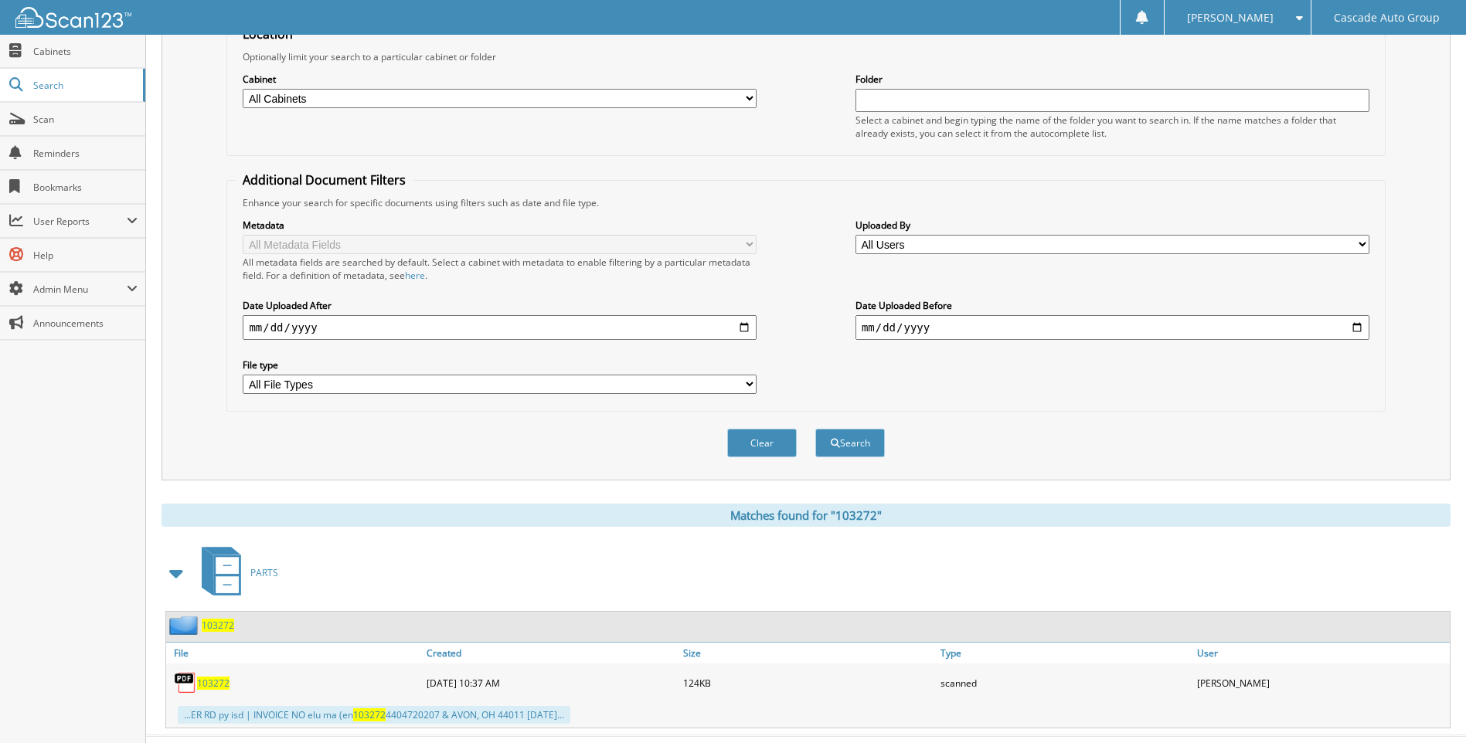
scroll to position [206, 0]
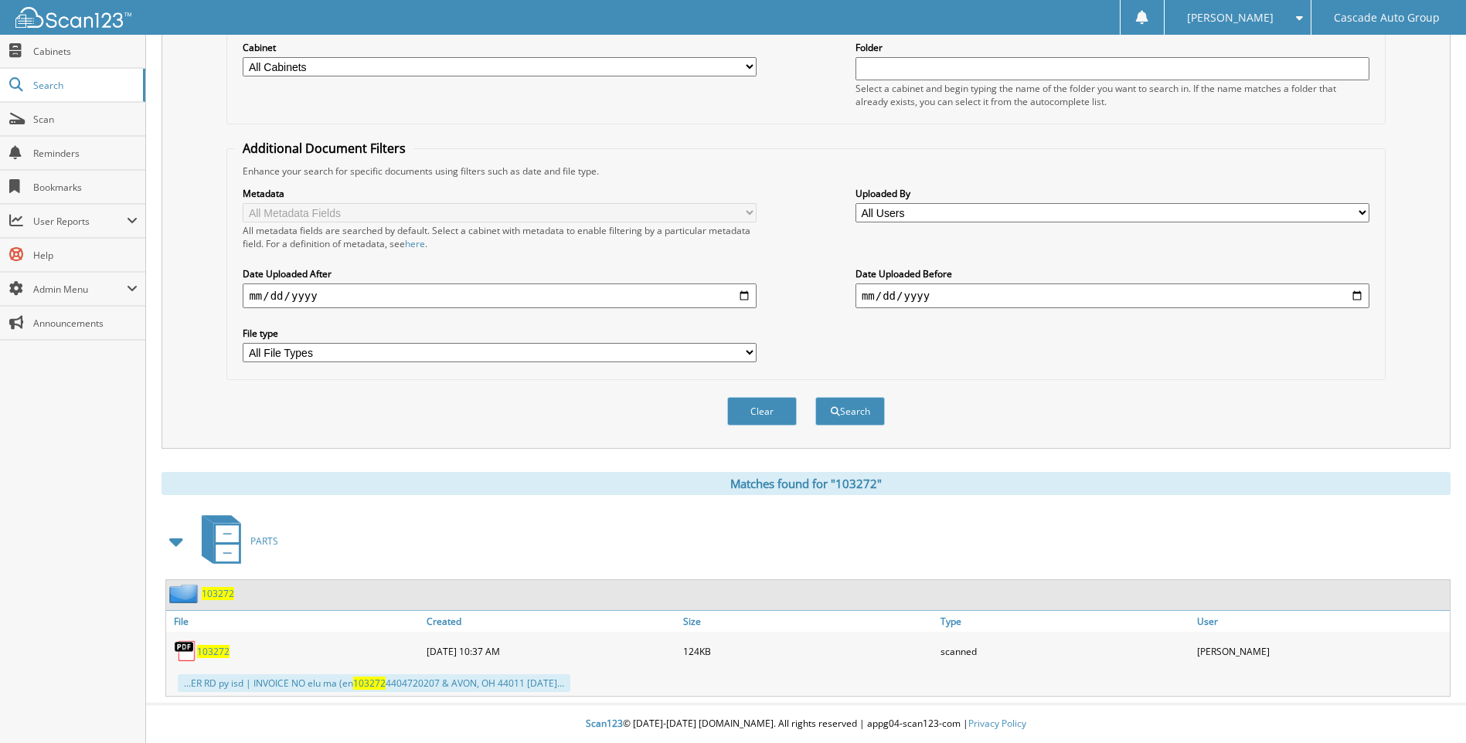
click at [212, 653] on span "103272" at bounding box center [213, 651] width 32 height 13
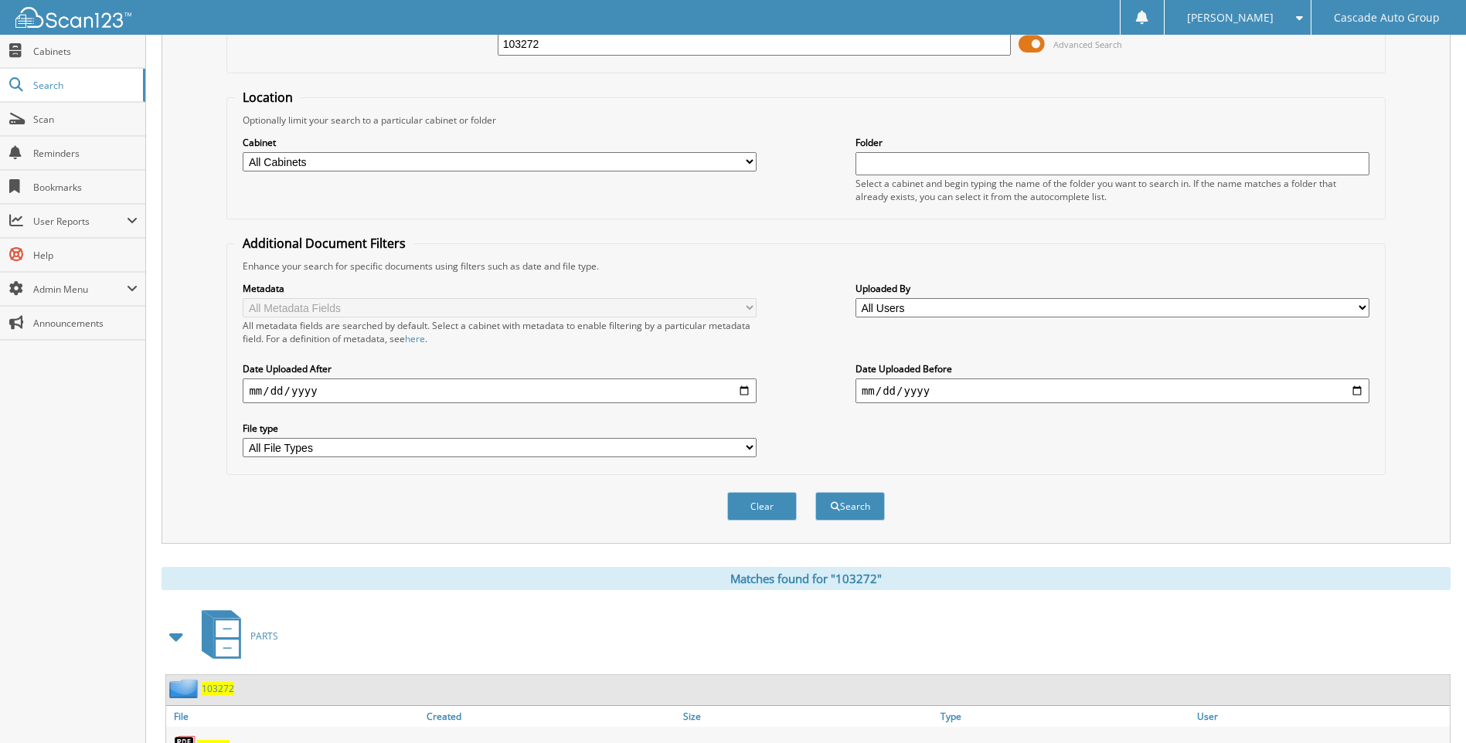
scroll to position [0, 0]
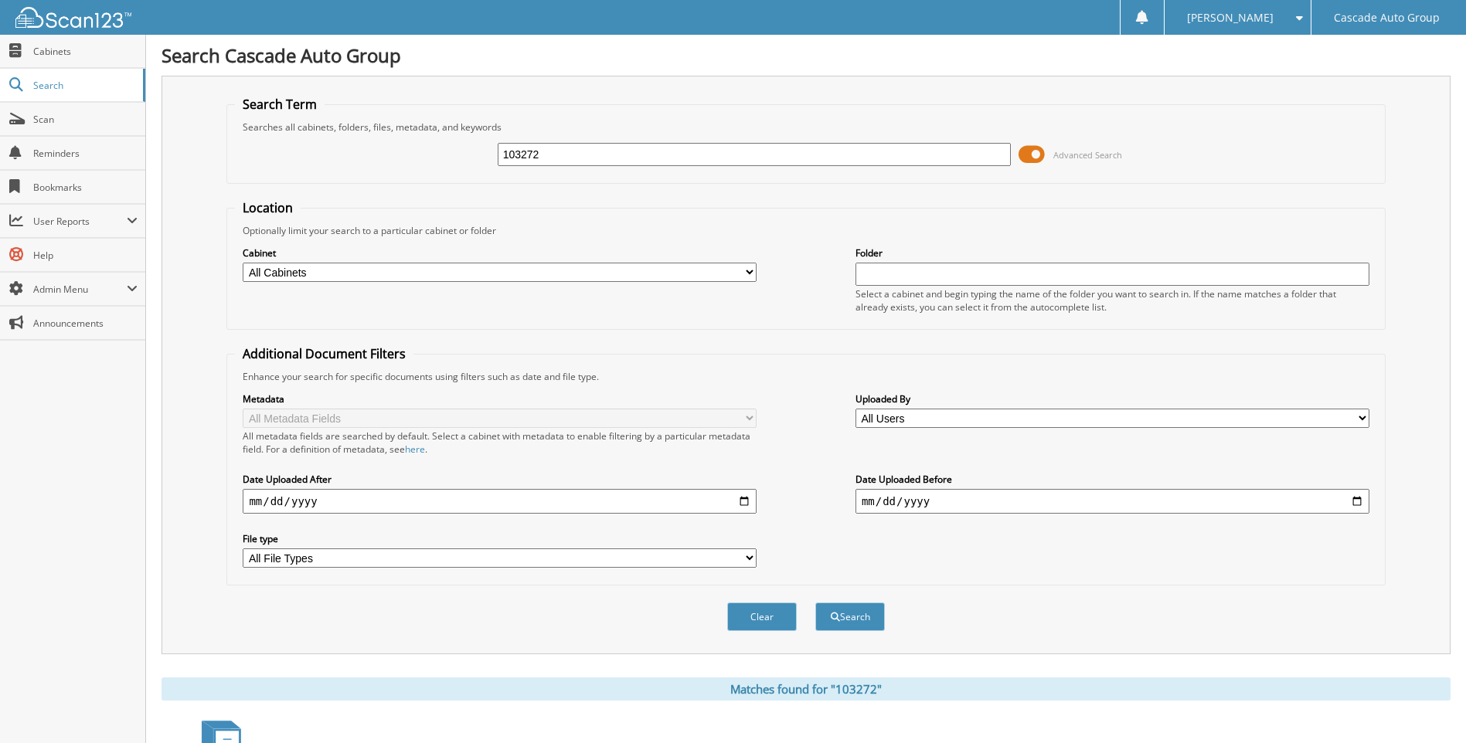
drag, startPoint x: 572, startPoint y: 157, endPoint x: 474, endPoint y: 155, distance: 98.2
click at [477, 151] on div "103272 Advanced Search" at bounding box center [805, 155] width 1141 height 42
type input "93866"
click at [836, 621] on span "submit" at bounding box center [835, 617] width 9 height 9
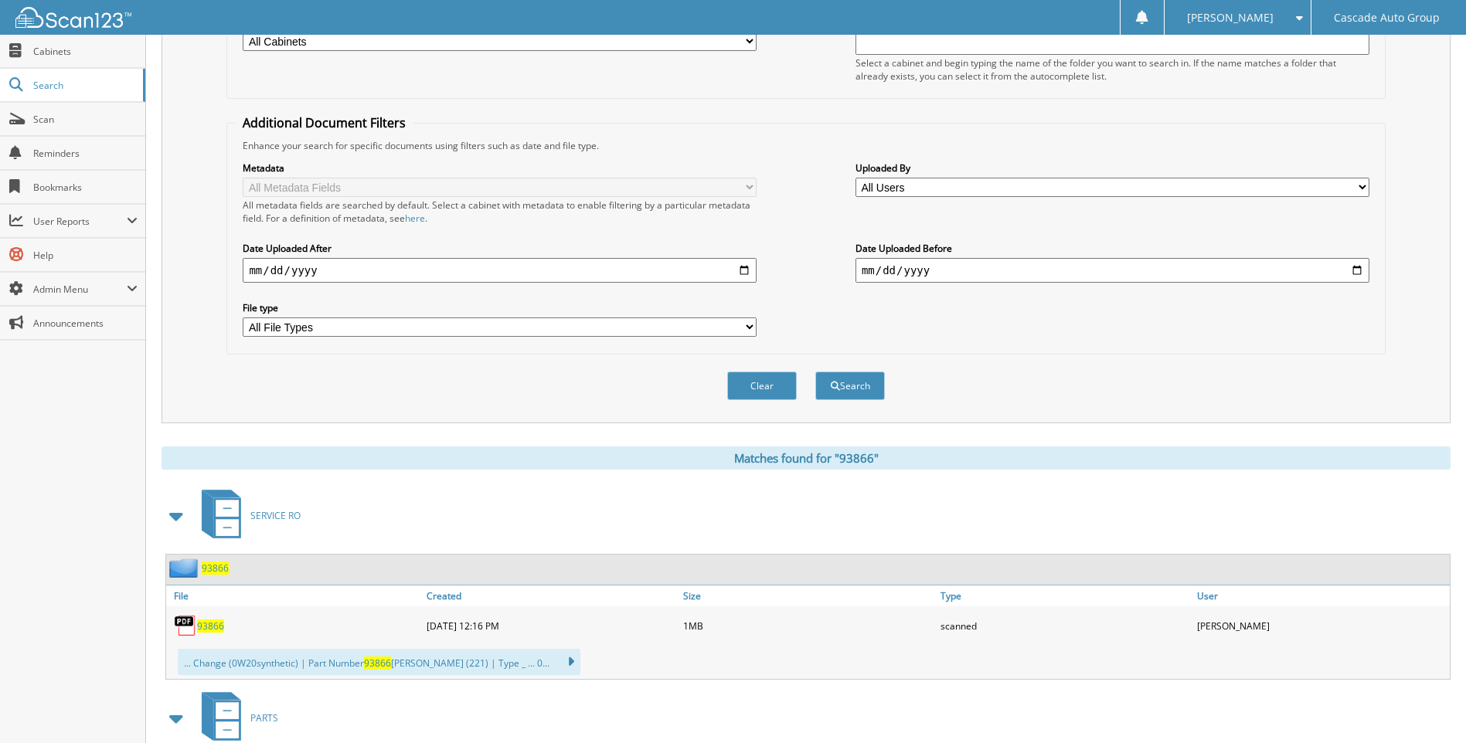
scroll to position [232, 0]
click at [212, 626] on span "93866" at bounding box center [210, 625] width 27 height 13
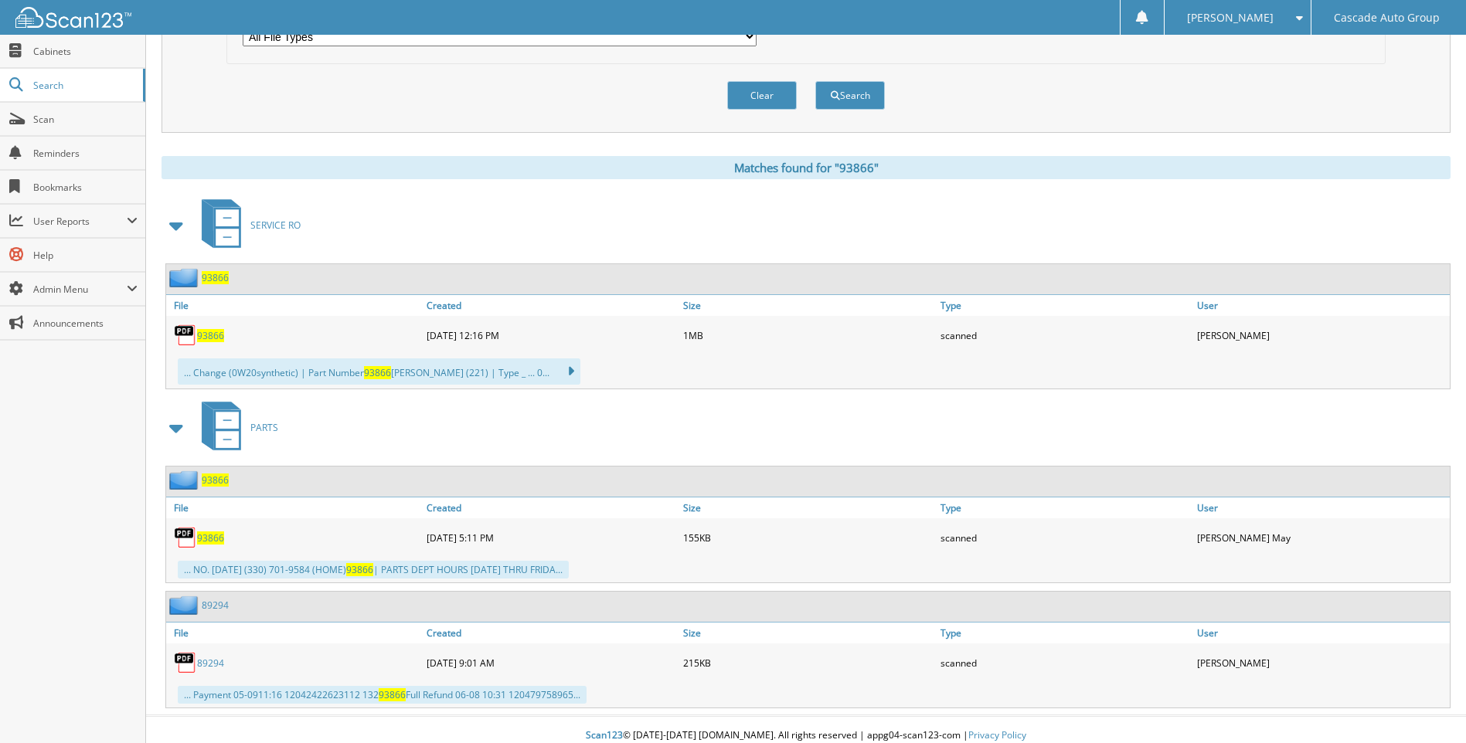
scroll to position [534, 0]
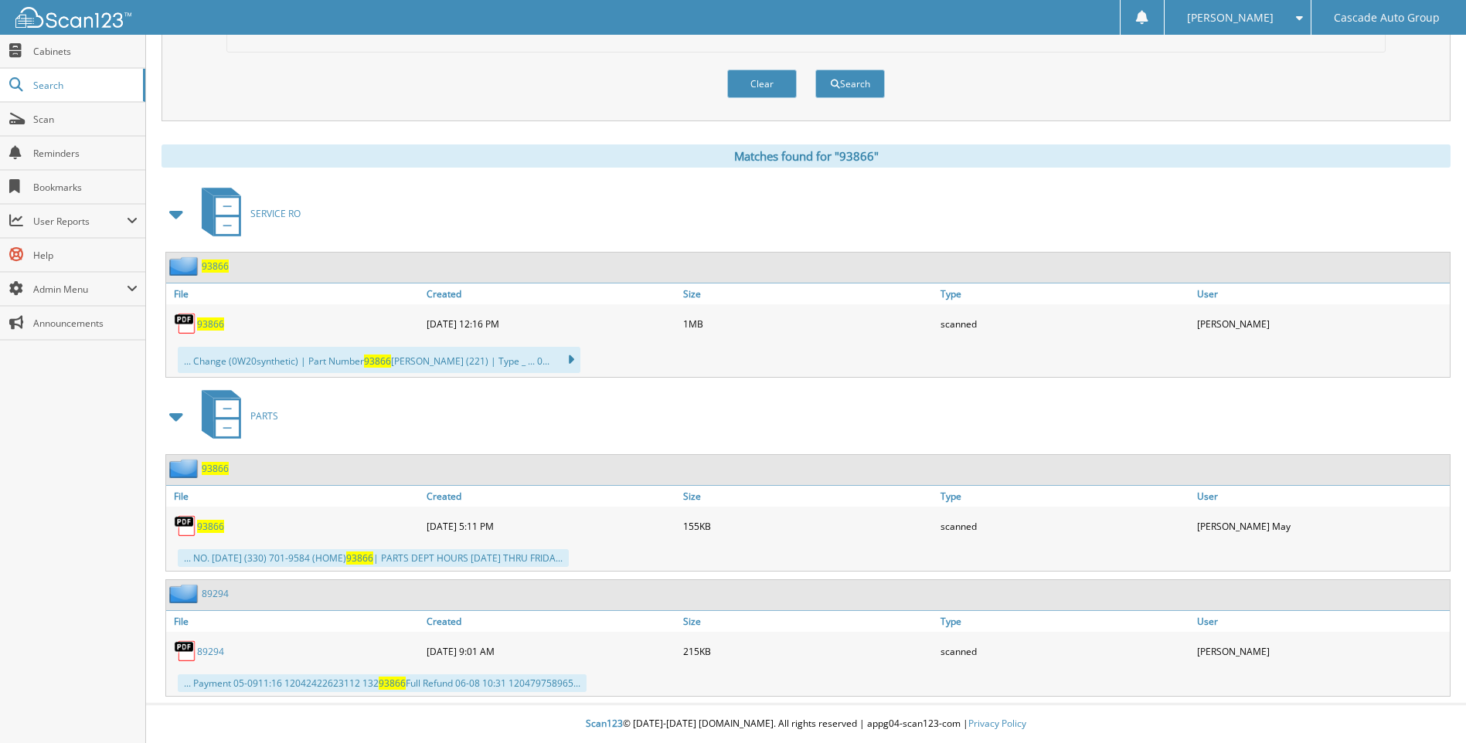
click at [206, 531] on span "93866" at bounding box center [210, 526] width 27 height 13
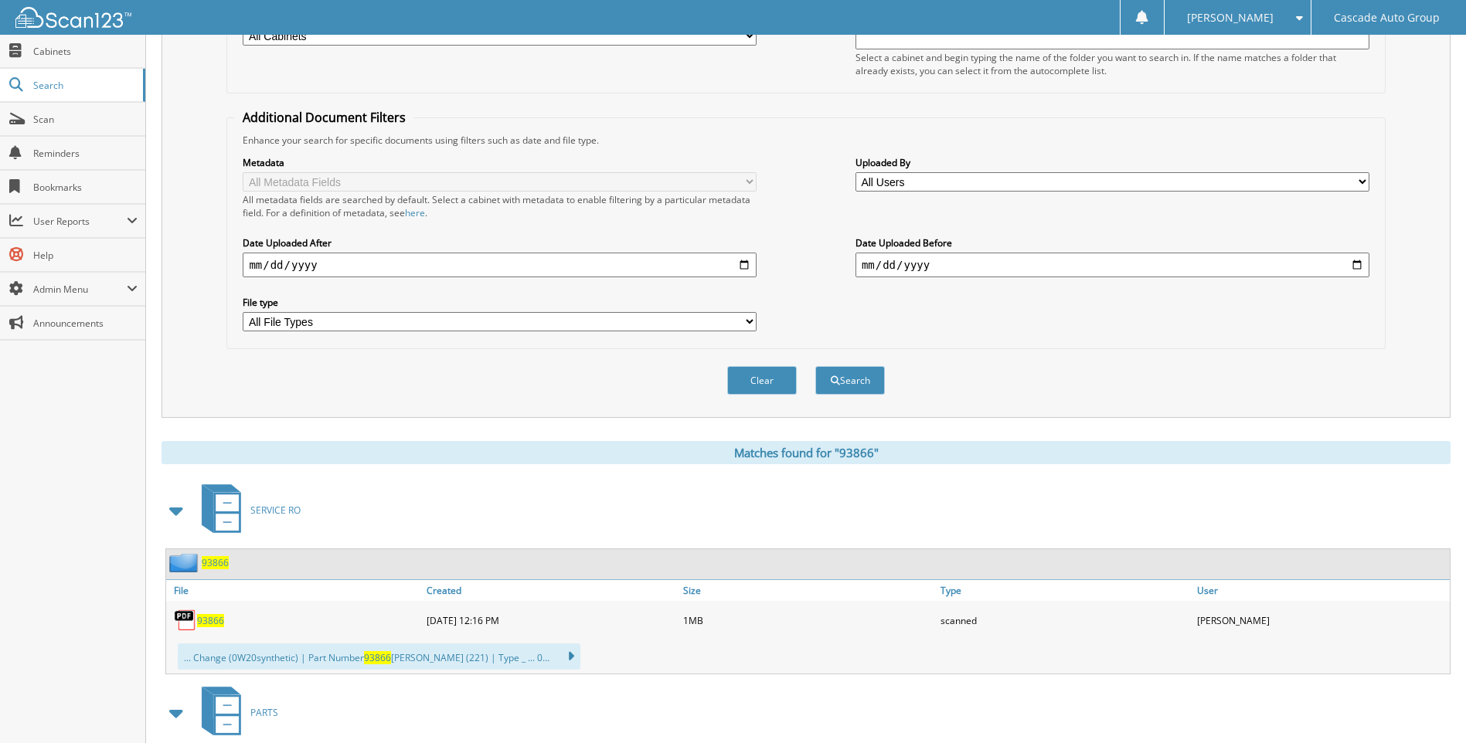
scroll to position [0, 0]
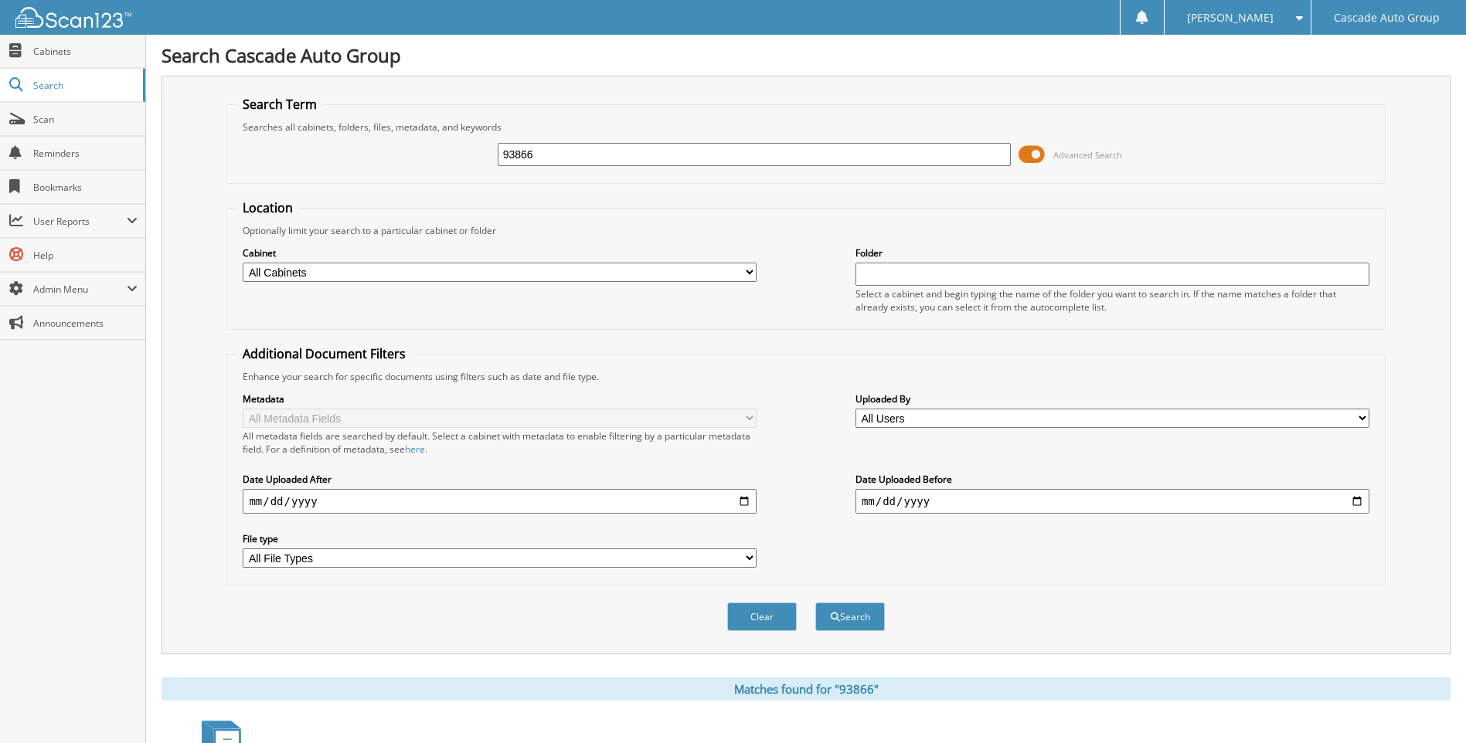
drag, startPoint x: 546, startPoint y: 151, endPoint x: 438, endPoint y: 157, distance: 107.6
click at [438, 157] on div "93866 Advanced Search" at bounding box center [805, 155] width 1141 height 42
type input "103918"
click at [874, 617] on button "Search" at bounding box center [850, 617] width 70 height 29
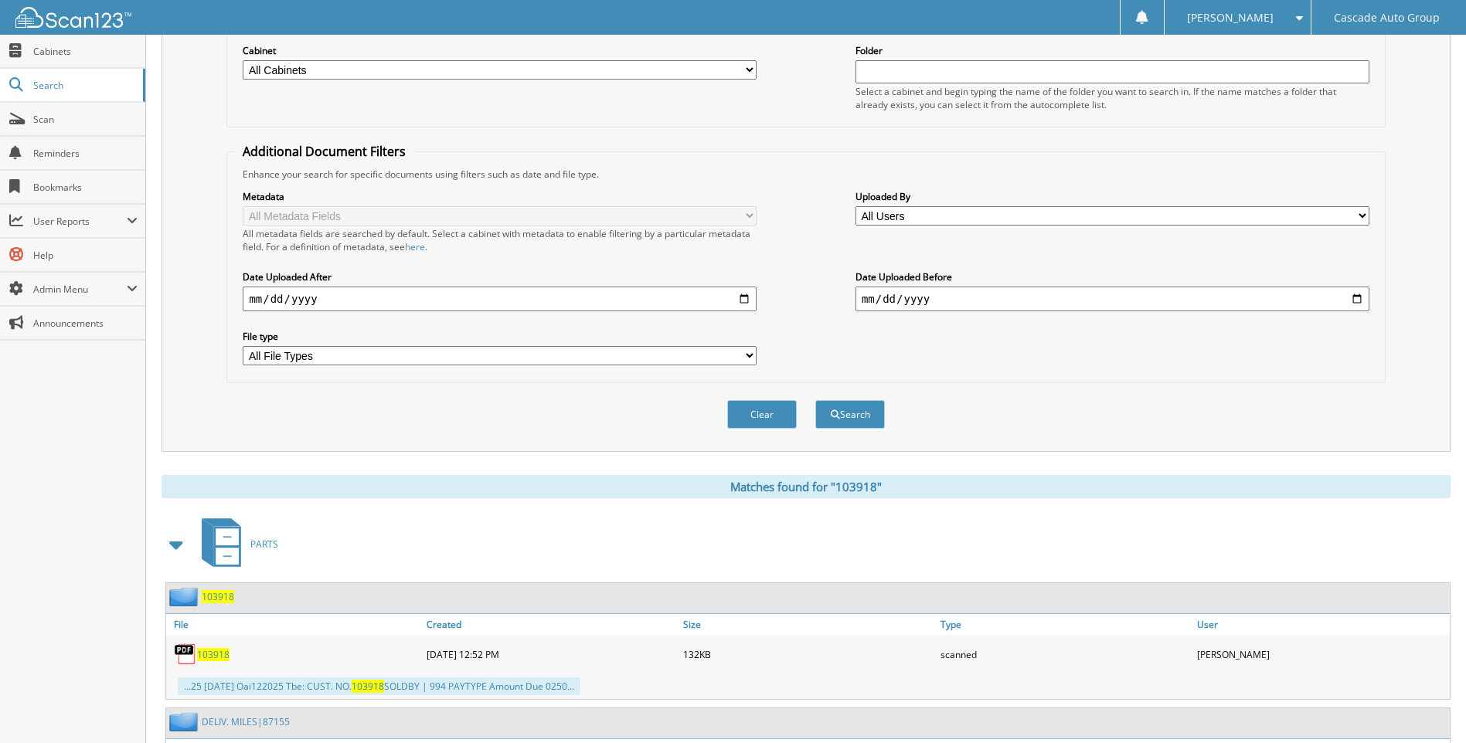
scroll to position [309, 0]
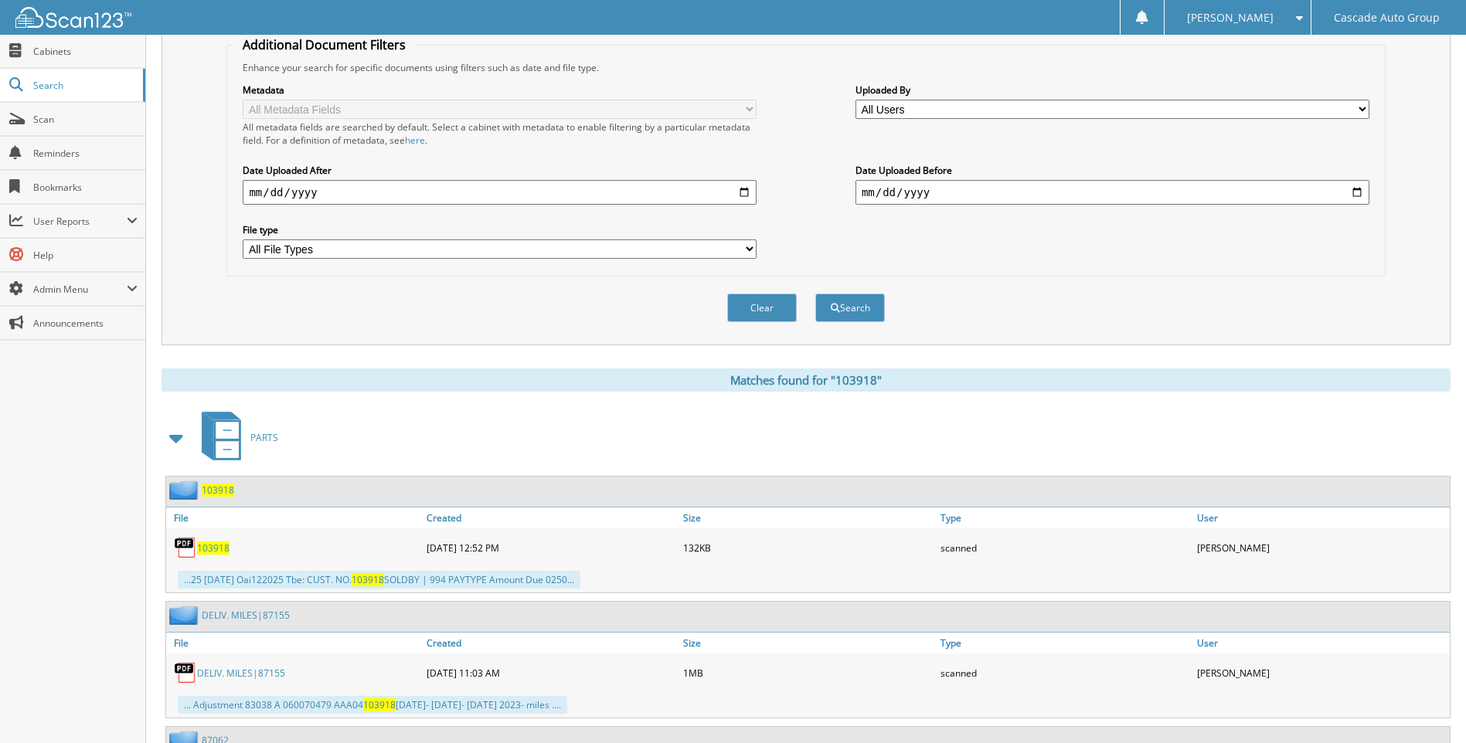
click at [222, 549] on span "103918" at bounding box center [213, 548] width 32 height 13
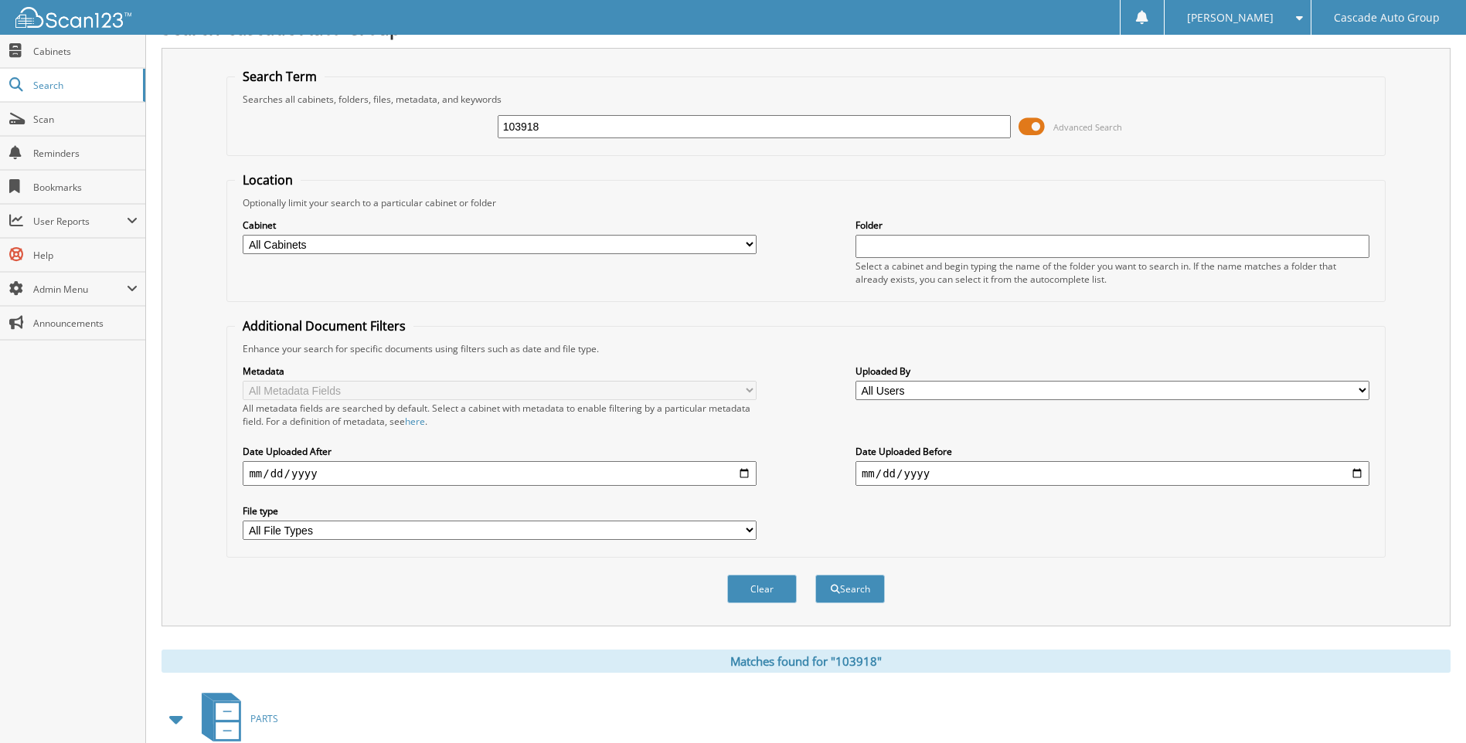
scroll to position [0, 0]
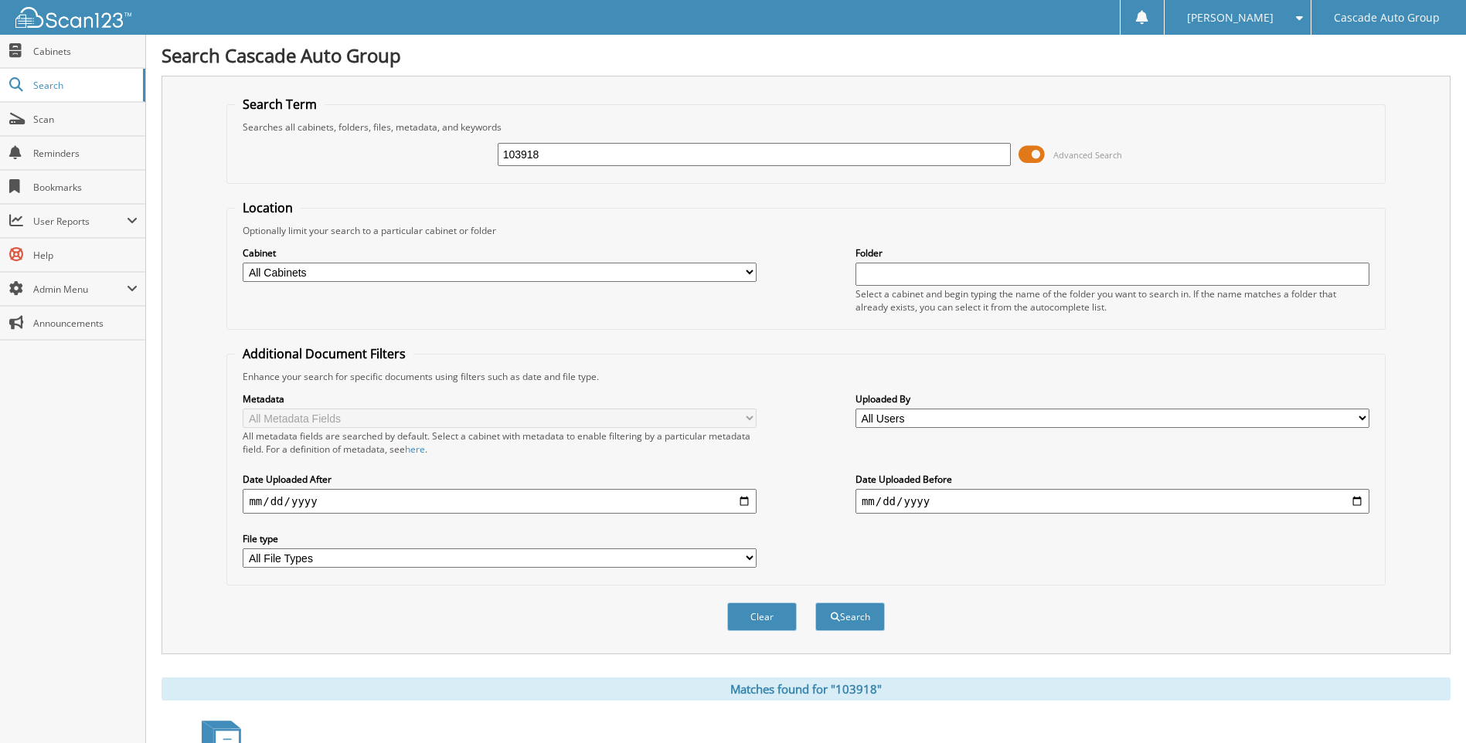
drag, startPoint x: 570, startPoint y: 158, endPoint x: 420, endPoint y: 160, distance: 149.9
click at [430, 158] on div "103918 Advanced Search" at bounding box center [805, 155] width 1141 height 42
type input "103038"
click at [852, 621] on button "Search" at bounding box center [850, 617] width 70 height 29
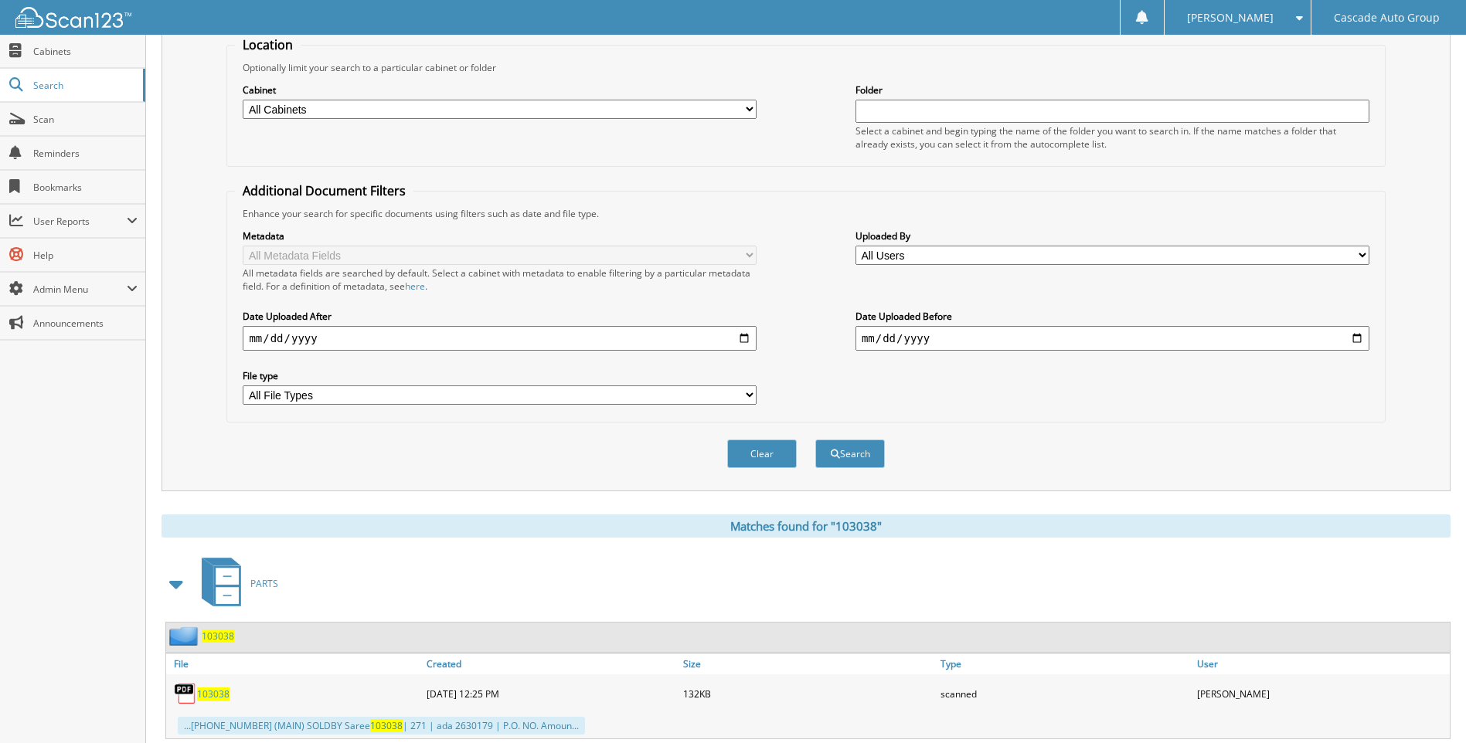
scroll to position [206, 0]
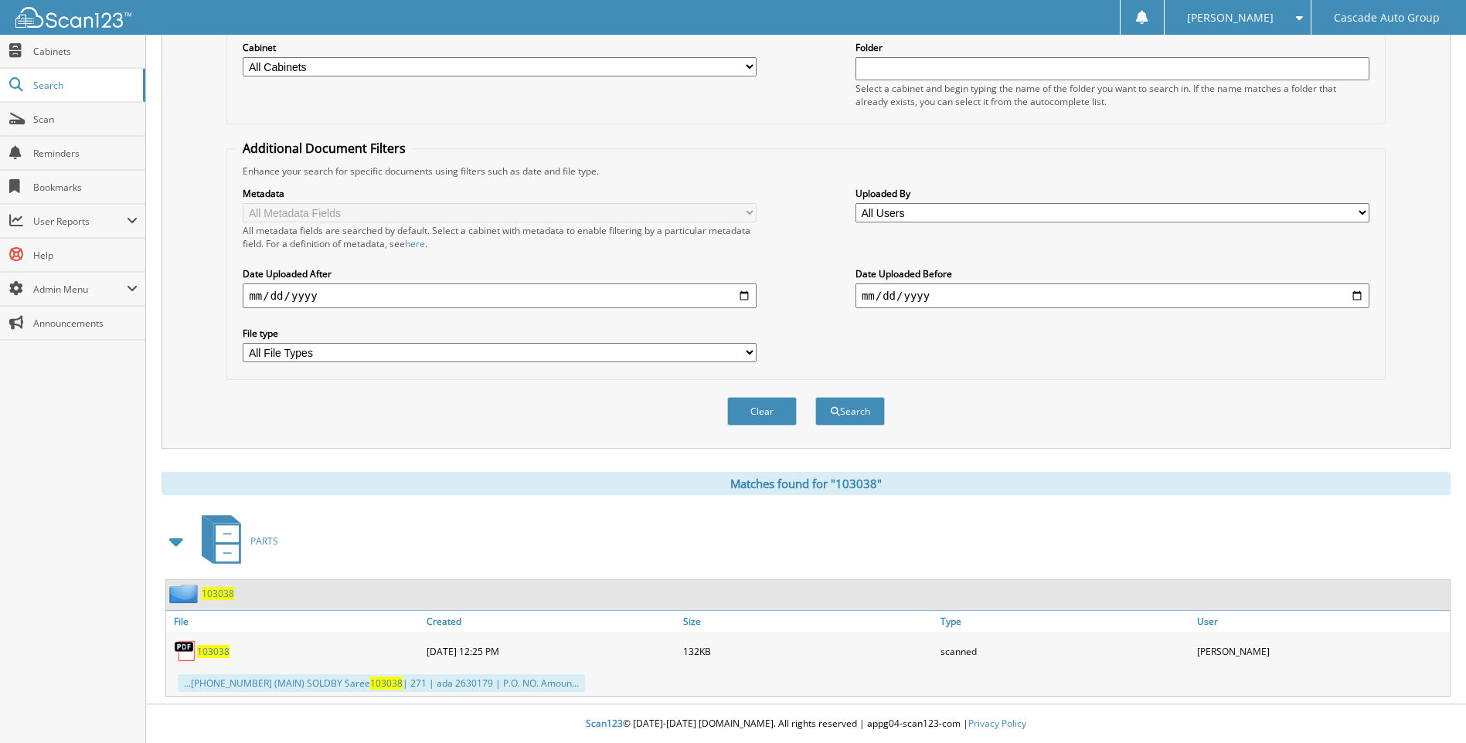
click at [214, 653] on span "103038" at bounding box center [213, 651] width 32 height 13
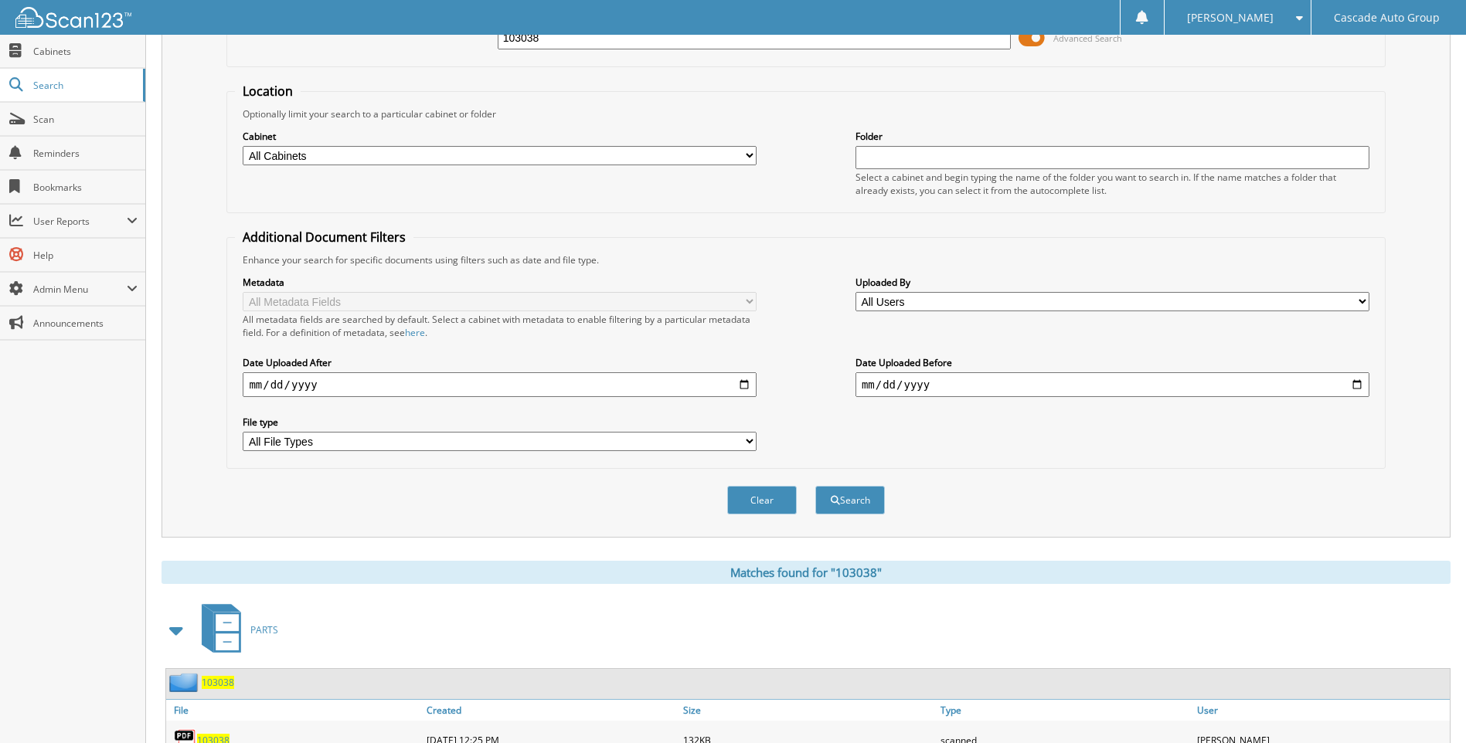
scroll to position [0, 0]
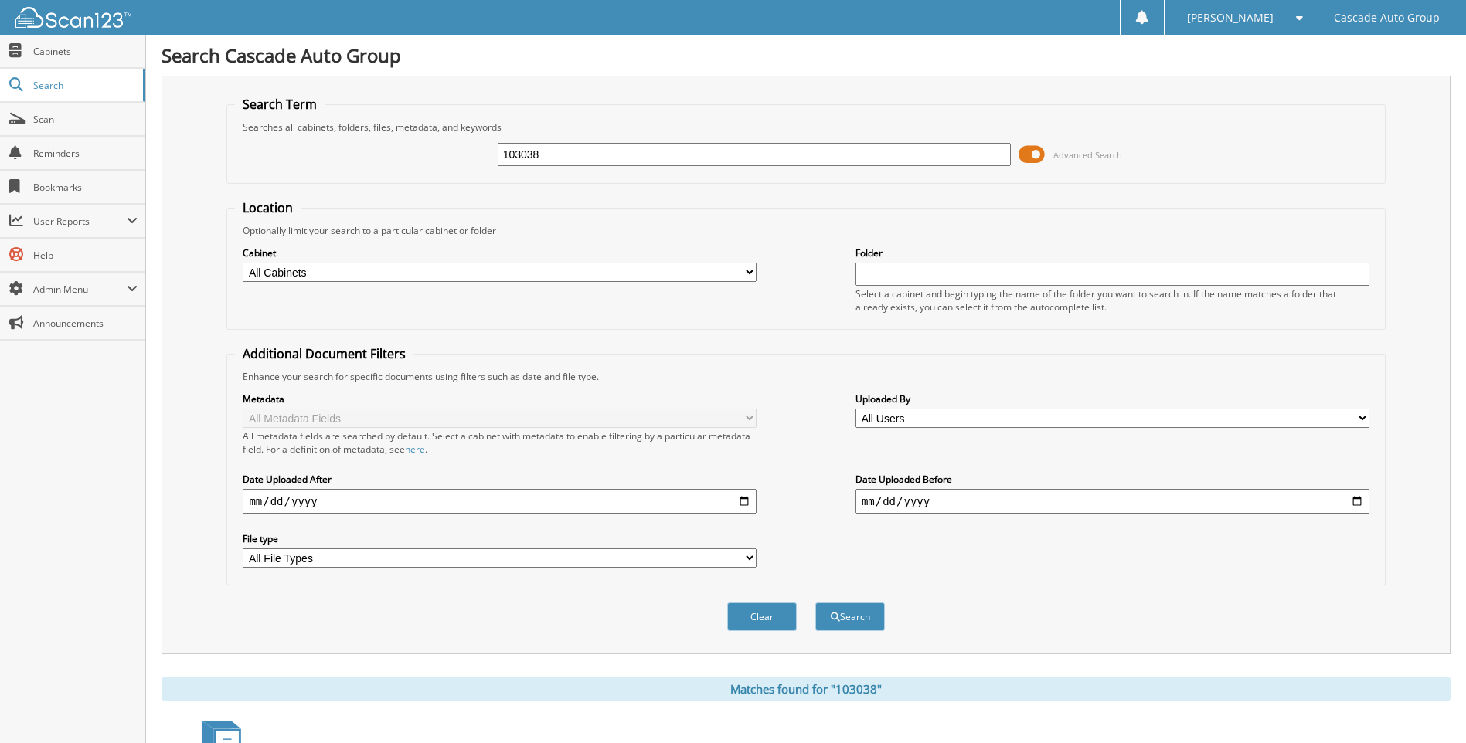
drag, startPoint x: 586, startPoint y: 156, endPoint x: 466, endPoint y: 155, distance: 119.8
click at [466, 155] on div "103038 Advanced Search" at bounding box center [805, 155] width 1141 height 42
type input "103506"
click at [879, 623] on button "Search" at bounding box center [850, 617] width 70 height 29
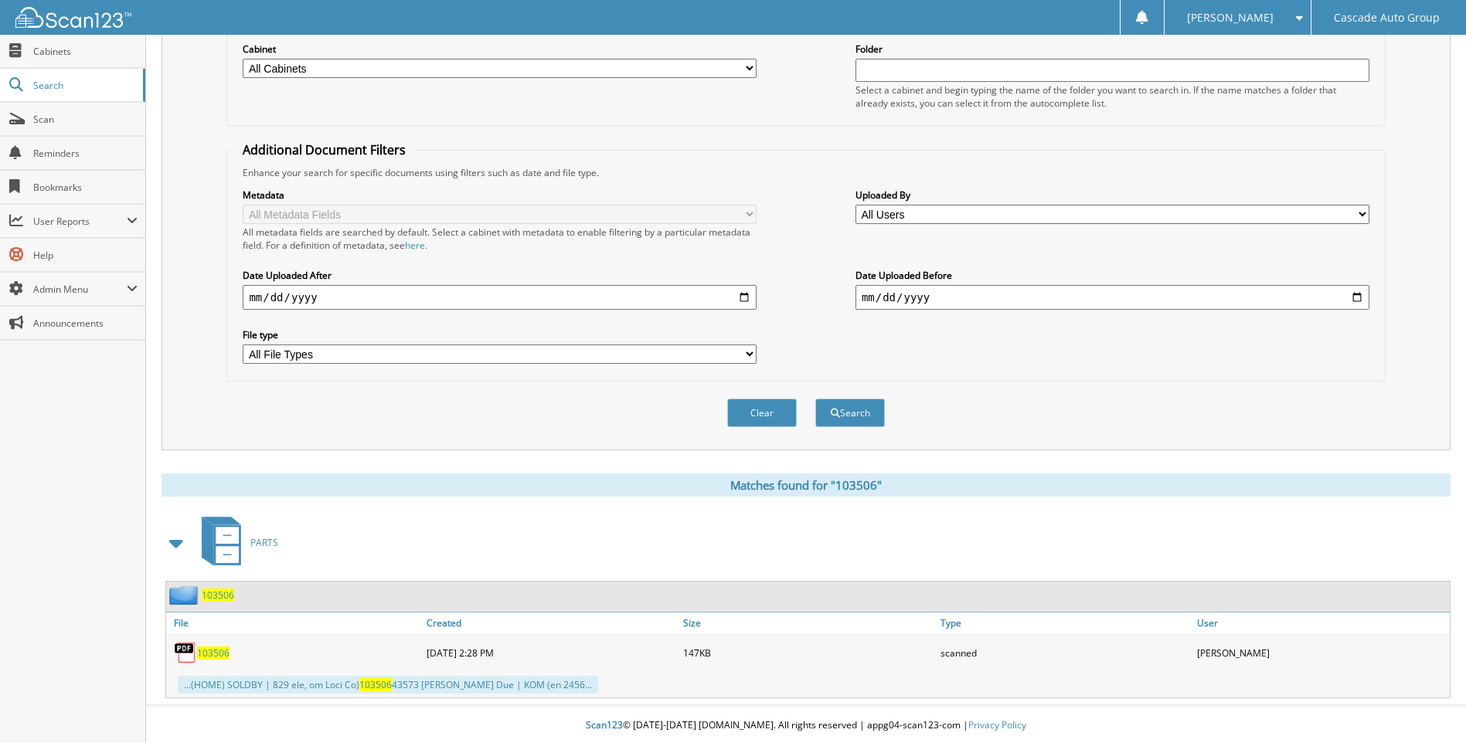
scroll to position [206, 0]
click at [218, 652] on span "103506" at bounding box center [213, 651] width 32 height 13
